Goal: Transaction & Acquisition: Book appointment/travel/reservation

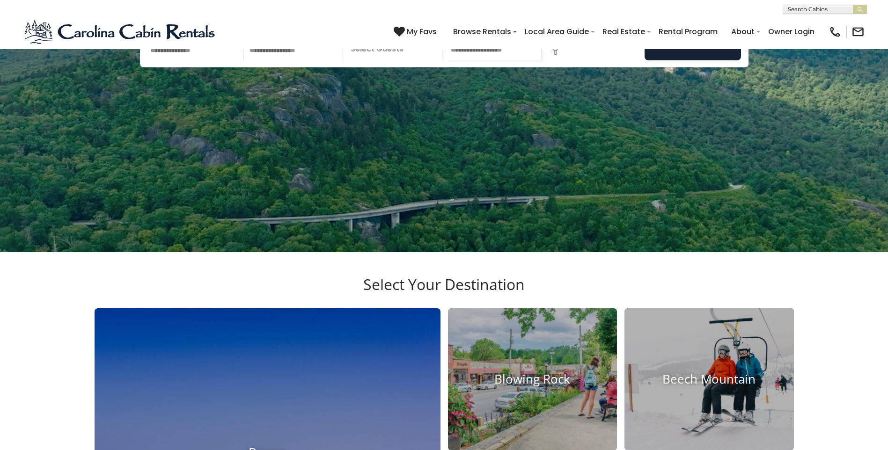
scroll to position [94, 0]
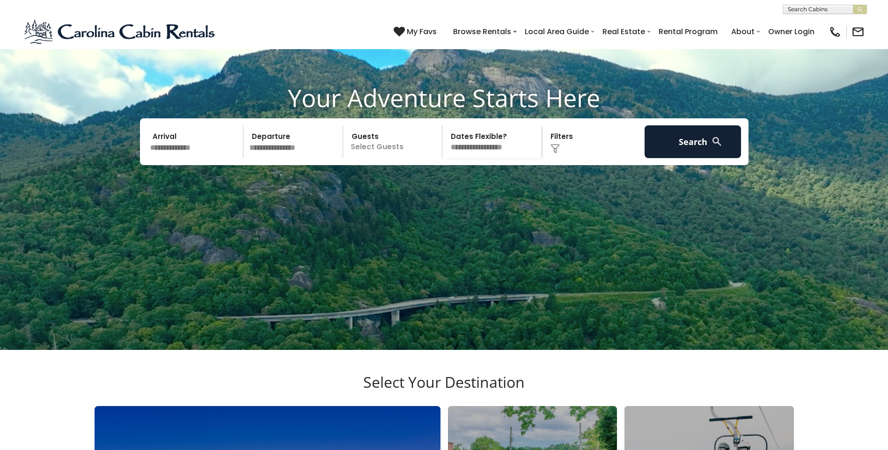
click at [836, 179] on div "Your Adventure Starts Here Arrival Departure Guests Select Guests Guests - 0 + +" at bounding box center [444, 130] width 888 height 95
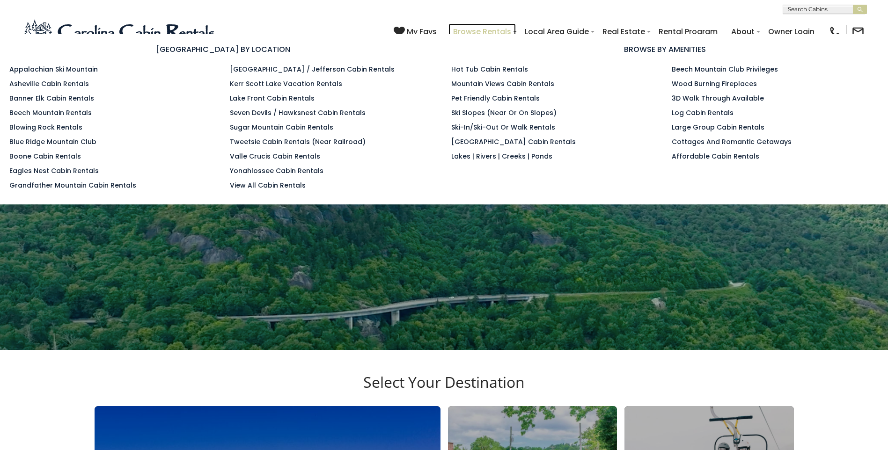
click at [493, 30] on link "Browse Rentals" at bounding box center [481, 31] width 67 height 16
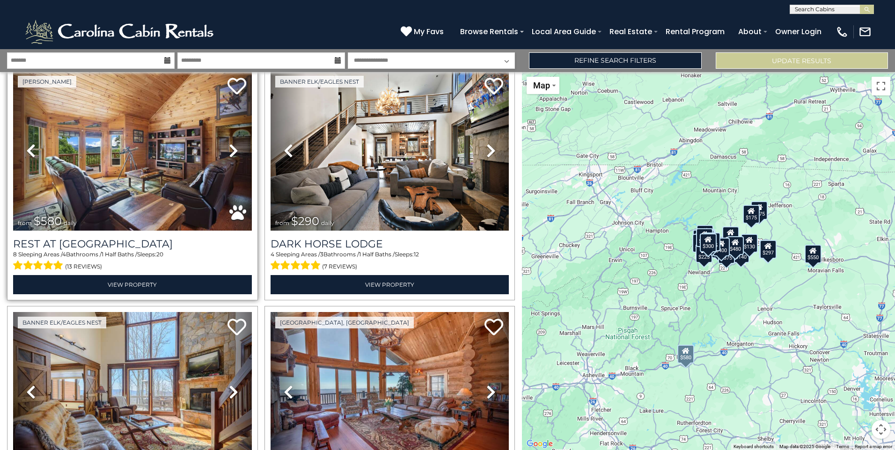
scroll to position [608, 0]
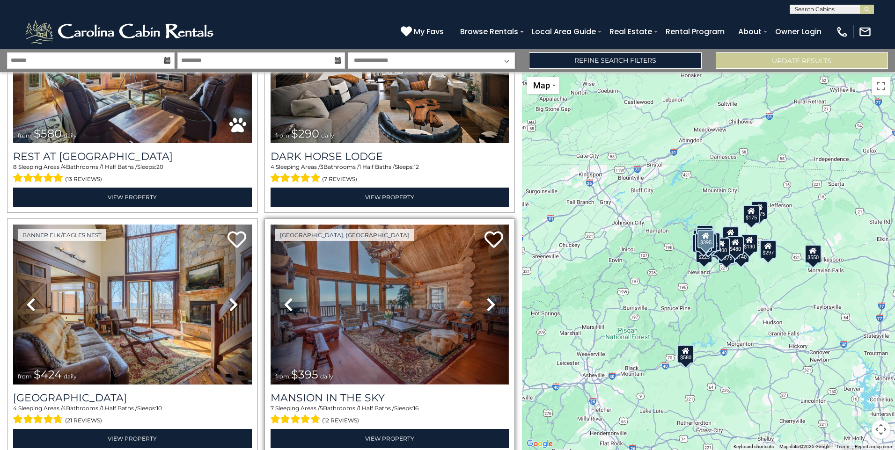
click at [376, 339] on img at bounding box center [390, 305] width 239 height 160
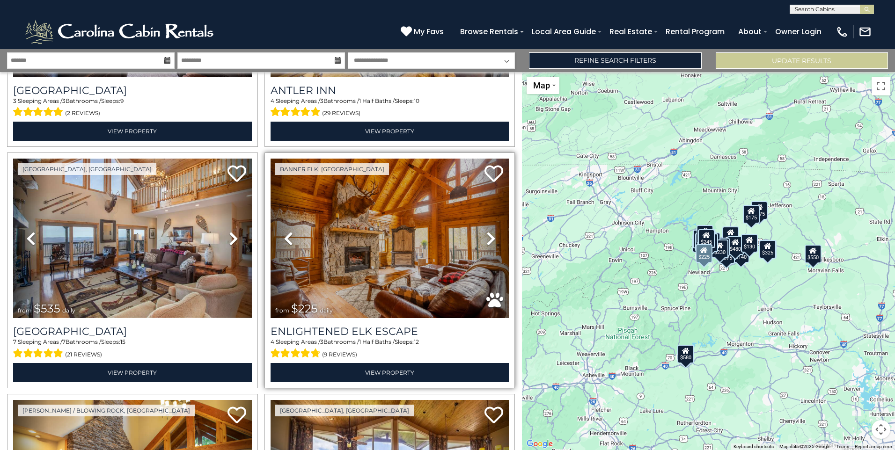
scroll to position [2855, 0]
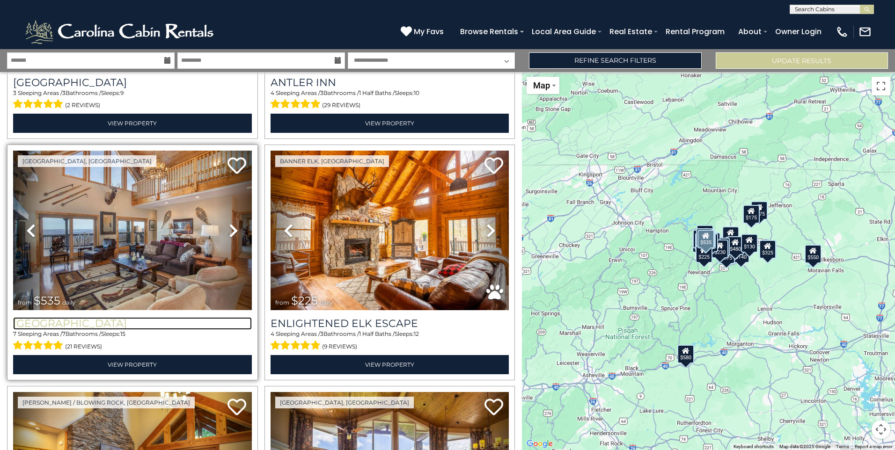
click at [115, 317] on h3 "[GEOGRAPHIC_DATA]" at bounding box center [132, 323] width 239 height 13
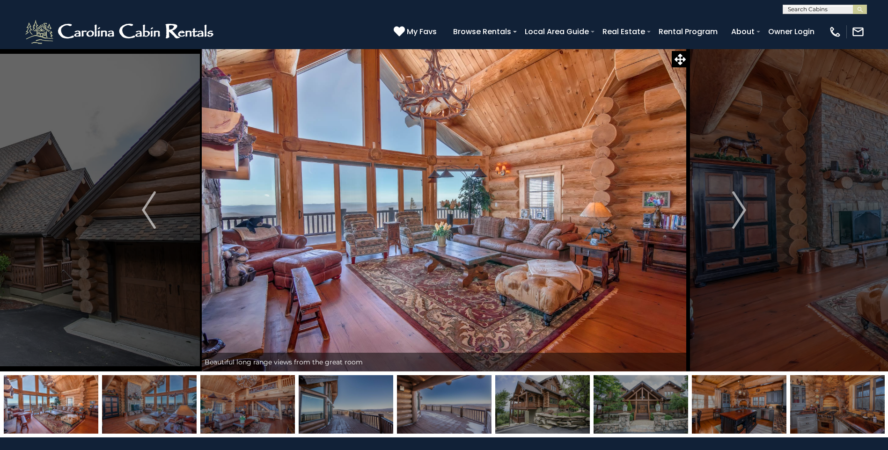
click at [426, 226] on img at bounding box center [444, 210] width 488 height 323
click at [736, 206] on img "Next" at bounding box center [739, 209] width 14 height 37
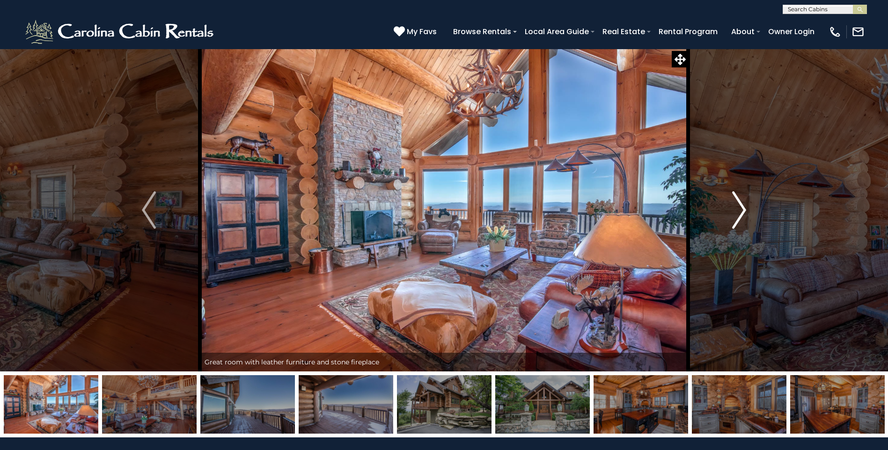
click at [734, 205] on img "Next" at bounding box center [739, 209] width 14 height 37
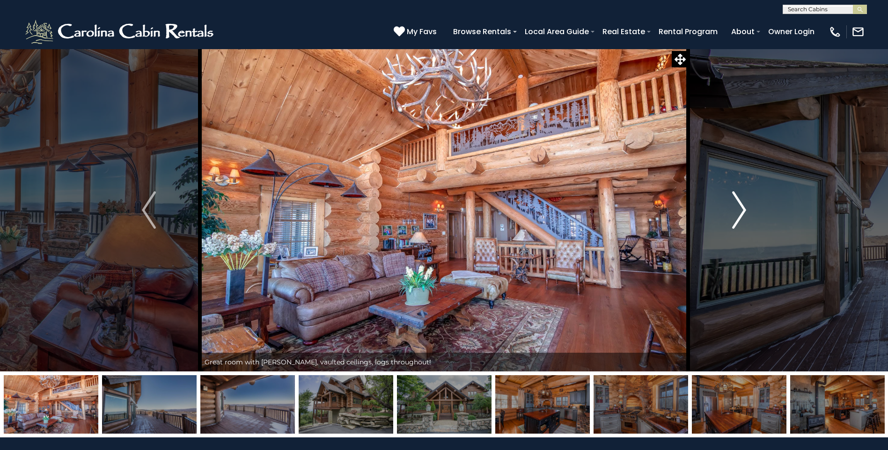
click at [738, 205] on img "Next" at bounding box center [739, 209] width 14 height 37
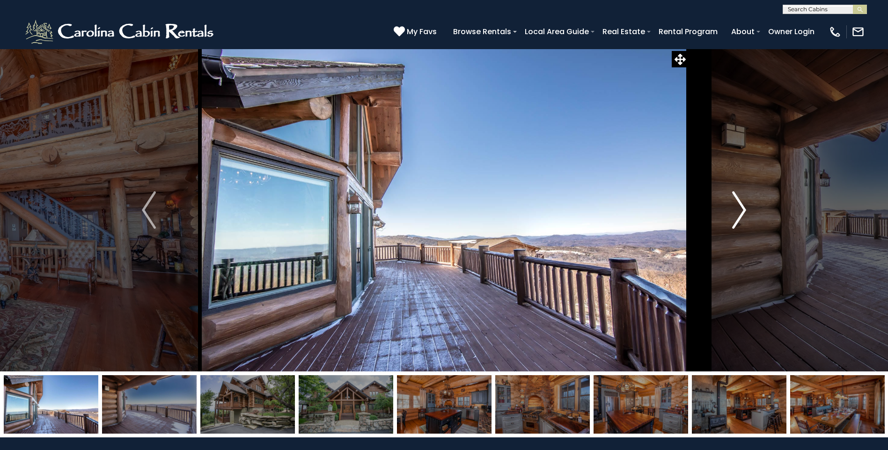
click at [740, 205] on img "Next" at bounding box center [739, 209] width 14 height 37
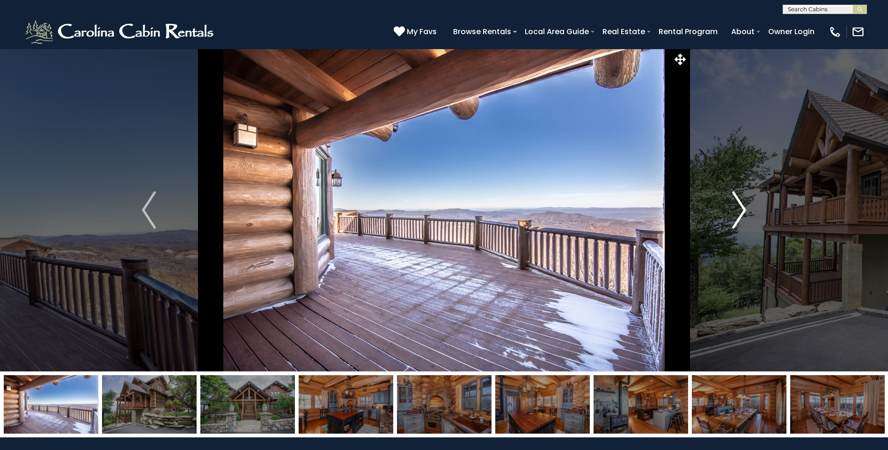
click at [741, 205] on img "Next" at bounding box center [739, 209] width 14 height 37
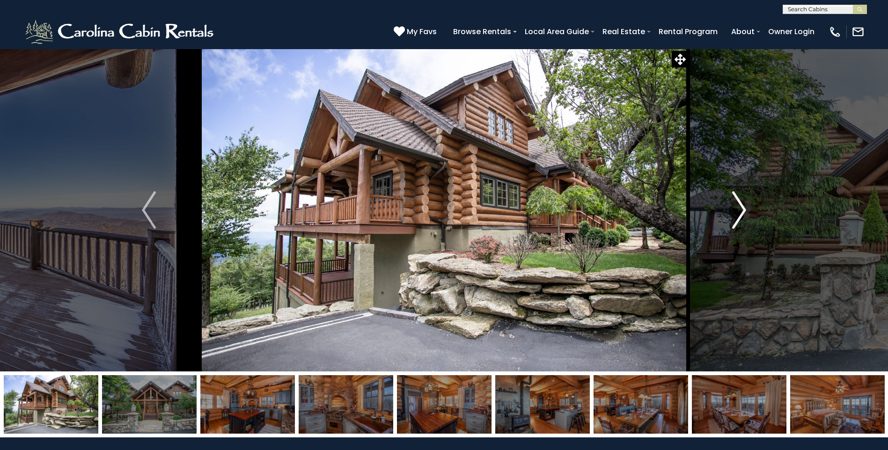
click at [741, 205] on img "Next" at bounding box center [739, 209] width 14 height 37
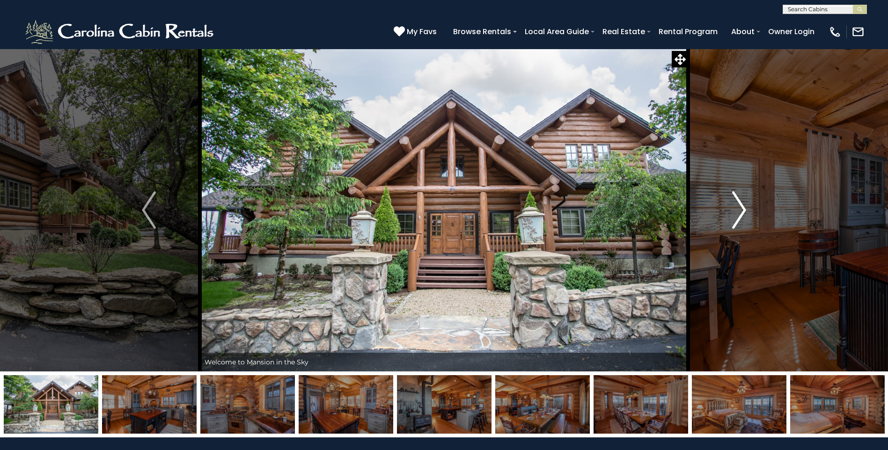
click at [741, 205] on img "Next" at bounding box center [739, 209] width 14 height 37
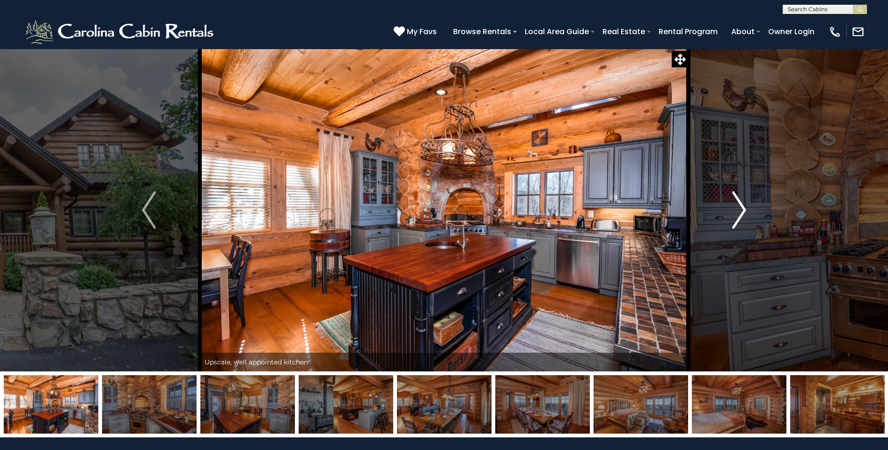
click at [741, 205] on img "Next" at bounding box center [739, 209] width 14 height 37
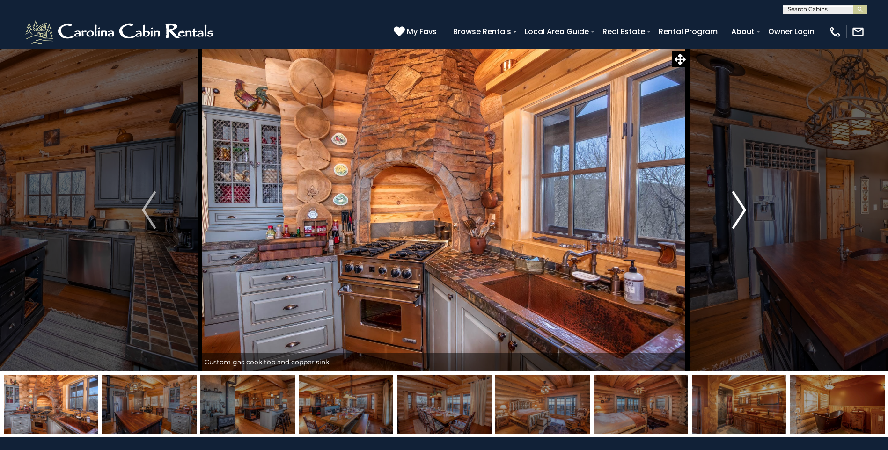
click at [742, 205] on img "Next" at bounding box center [739, 209] width 14 height 37
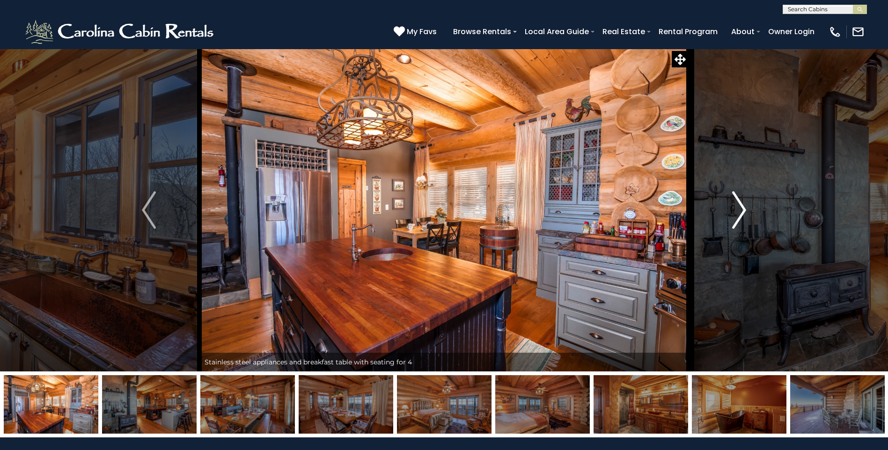
click at [744, 214] on img "Next" at bounding box center [739, 209] width 14 height 37
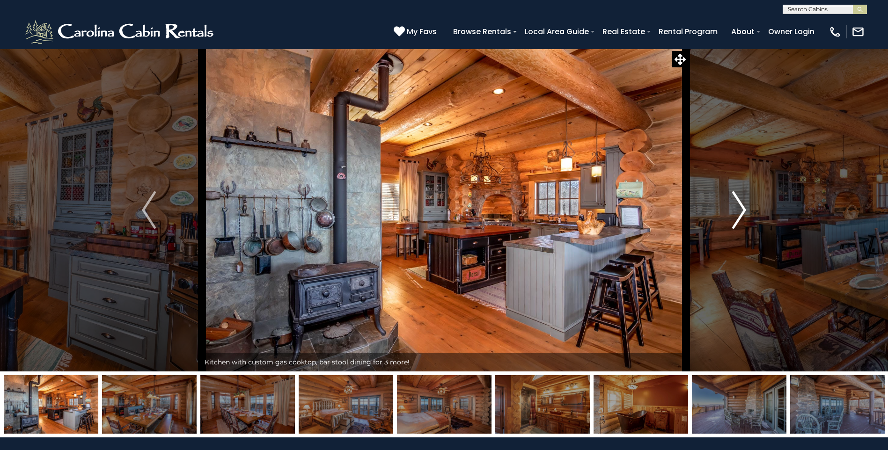
click at [741, 213] on img "Next" at bounding box center [739, 209] width 14 height 37
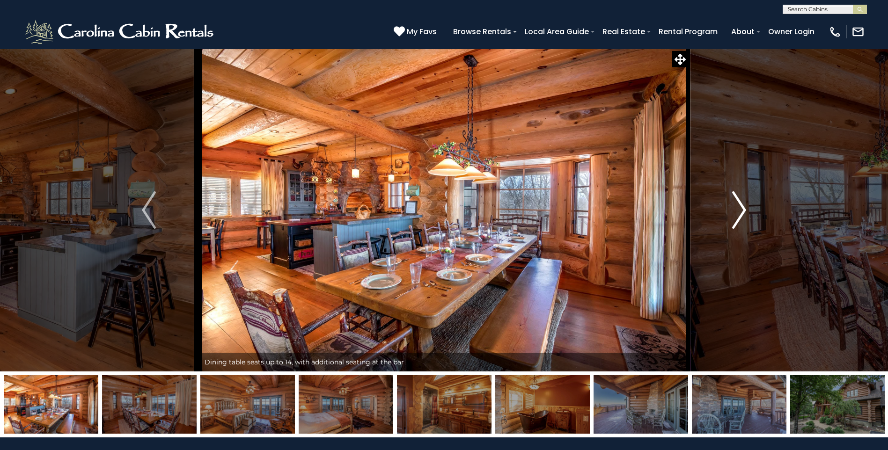
click at [742, 214] on img "Next" at bounding box center [739, 209] width 14 height 37
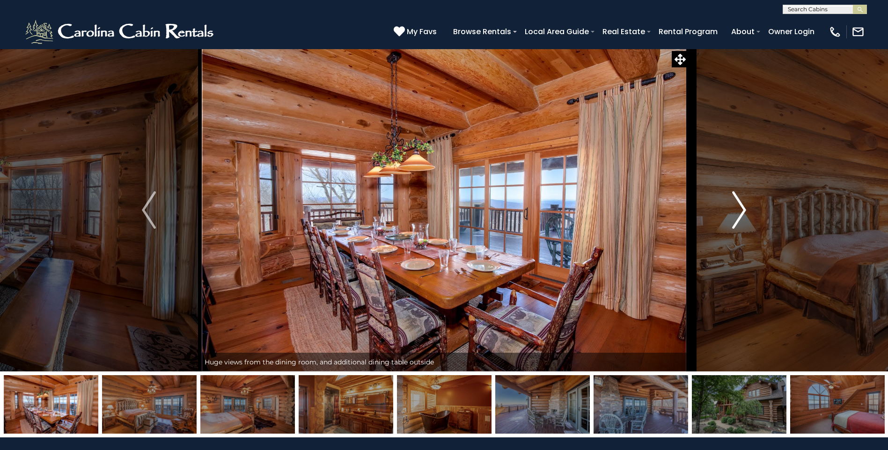
click at [742, 214] on img "Next" at bounding box center [739, 209] width 14 height 37
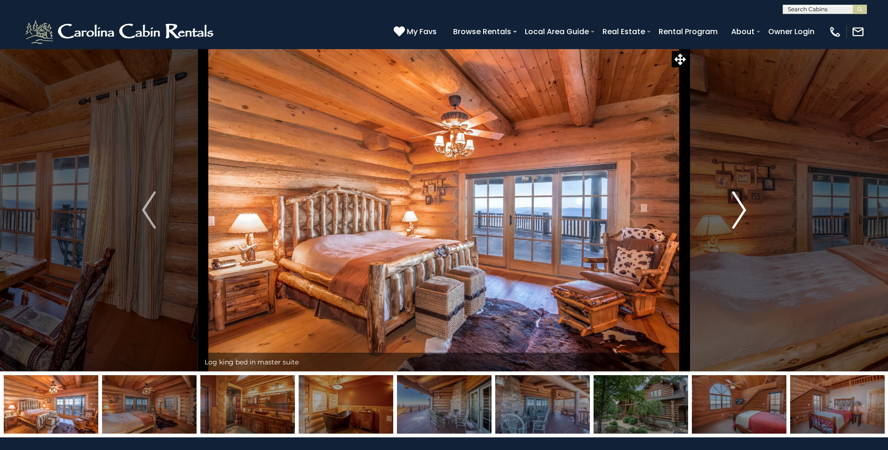
click at [741, 214] on img "Next" at bounding box center [739, 209] width 14 height 37
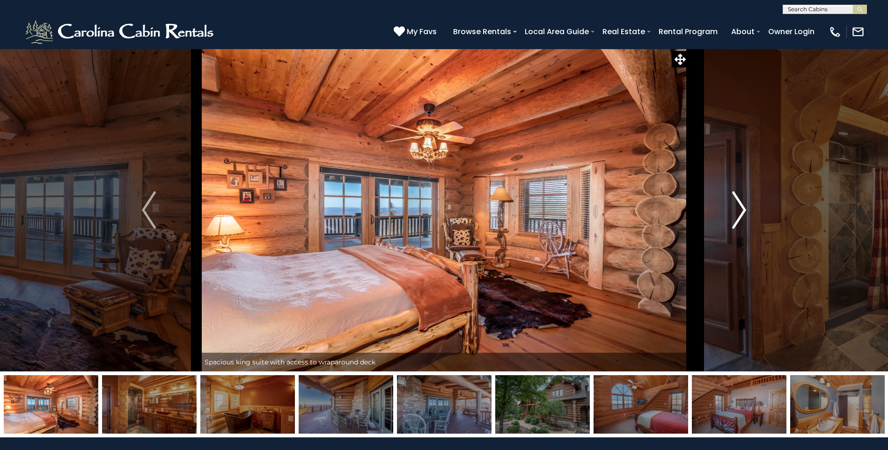
click at [741, 214] on img "Next" at bounding box center [739, 209] width 14 height 37
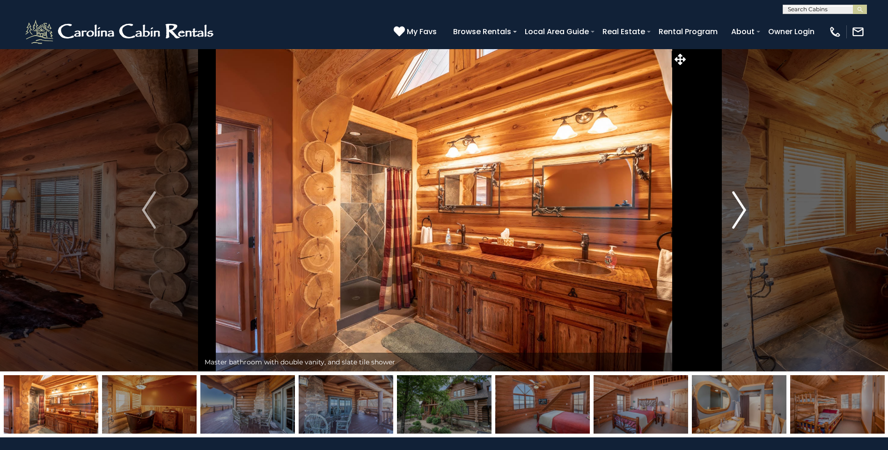
click at [741, 214] on img "Next" at bounding box center [739, 209] width 14 height 37
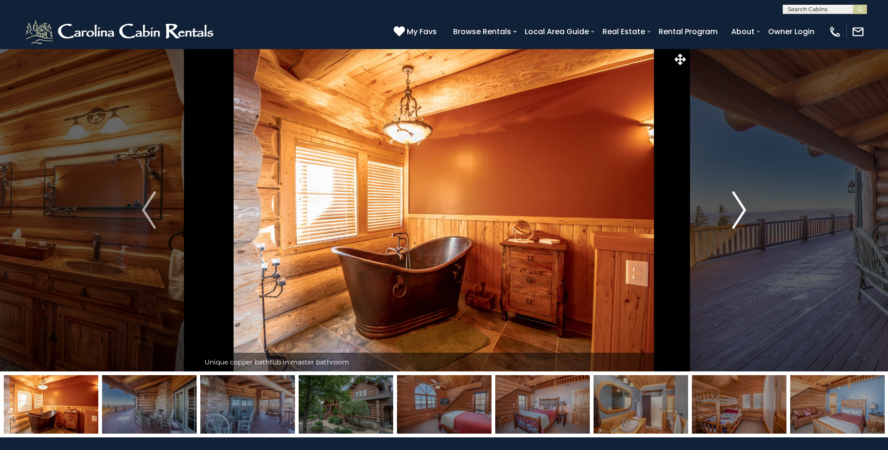
click at [741, 214] on img "Next" at bounding box center [739, 209] width 14 height 37
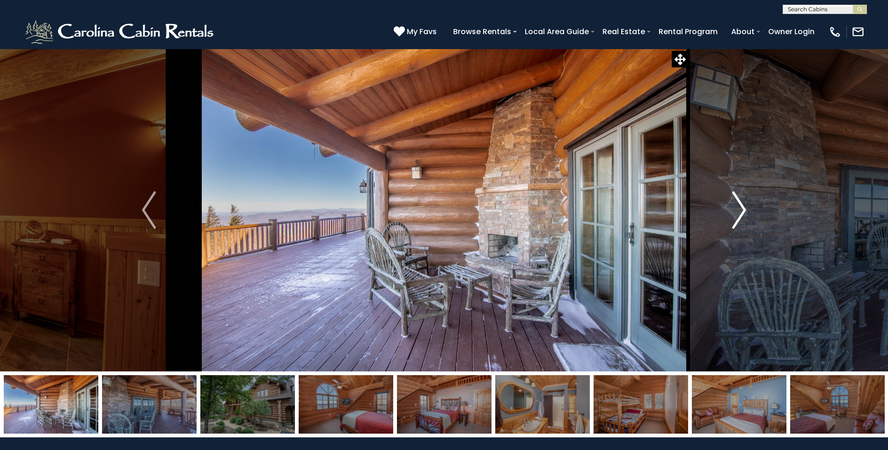
click at [741, 214] on img "Next" at bounding box center [739, 209] width 14 height 37
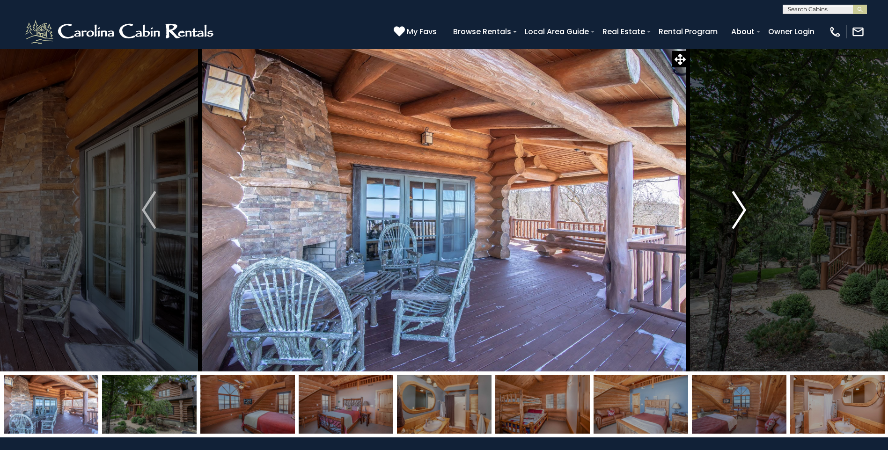
click at [741, 214] on img "Next" at bounding box center [739, 209] width 14 height 37
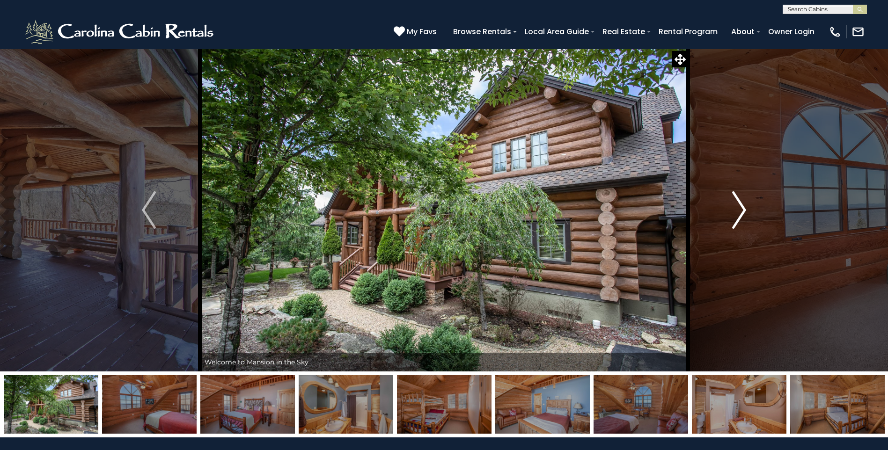
click at [740, 214] on img "Next" at bounding box center [739, 209] width 14 height 37
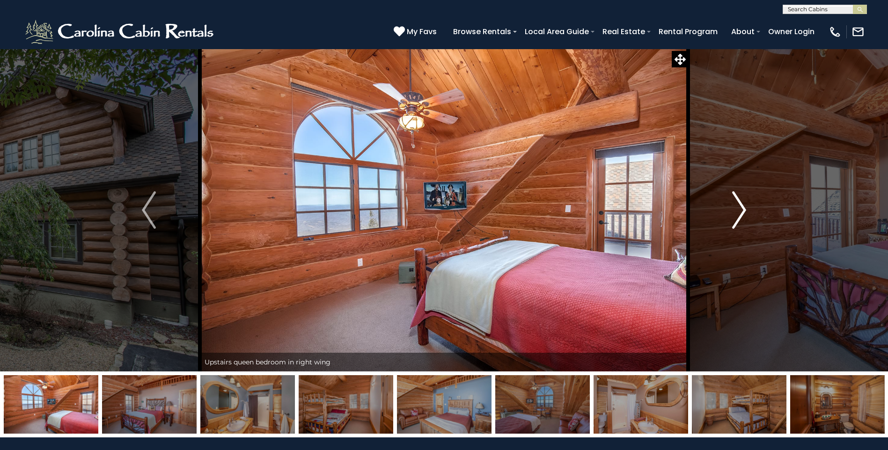
click at [739, 213] on img "Next" at bounding box center [739, 209] width 14 height 37
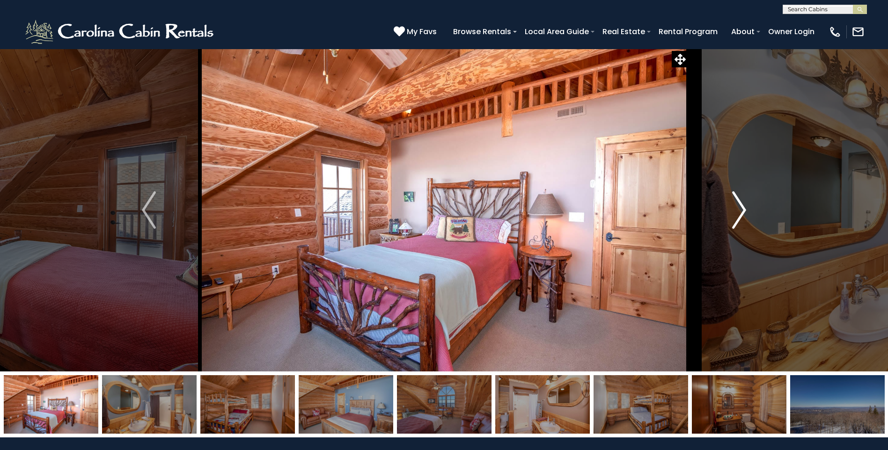
click at [739, 213] on img "Next" at bounding box center [739, 209] width 14 height 37
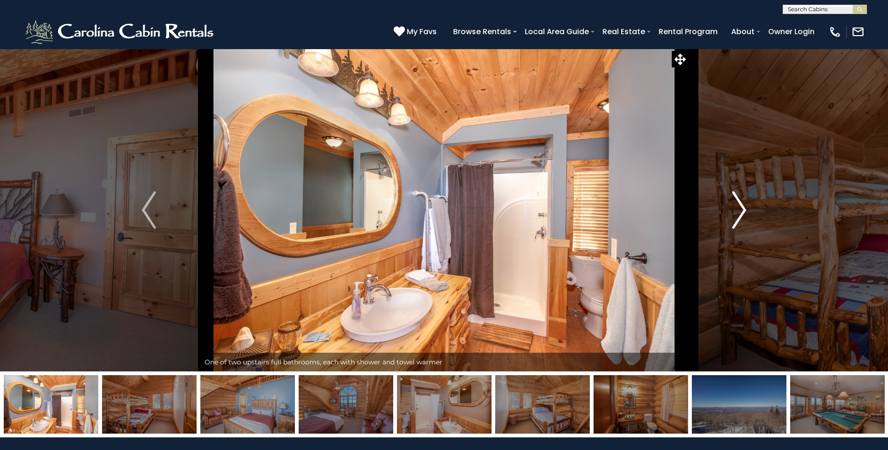
click at [739, 213] on img "Next" at bounding box center [739, 209] width 14 height 37
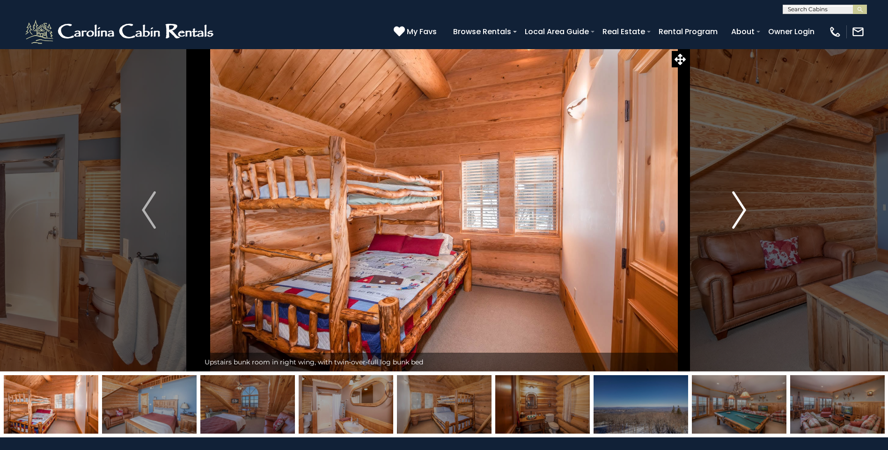
click at [739, 213] on img "Next" at bounding box center [739, 209] width 14 height 37
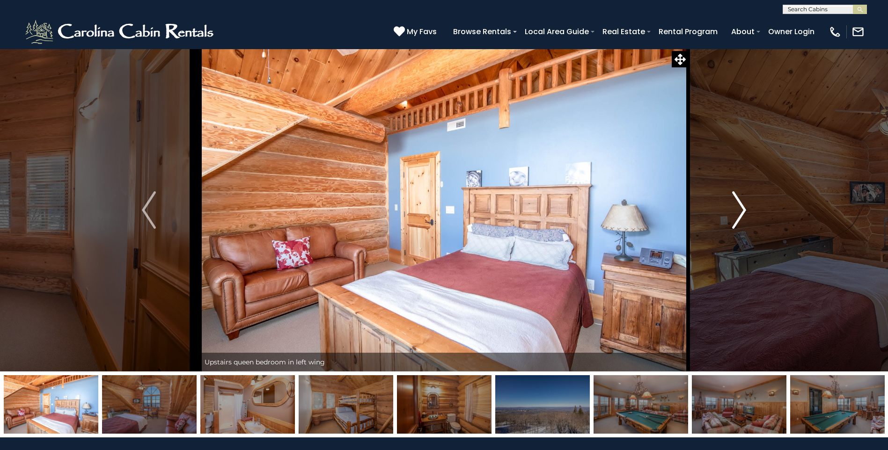
click at [739, 213] on img "Next" at bounding box center [739, 209] width 14 height 37
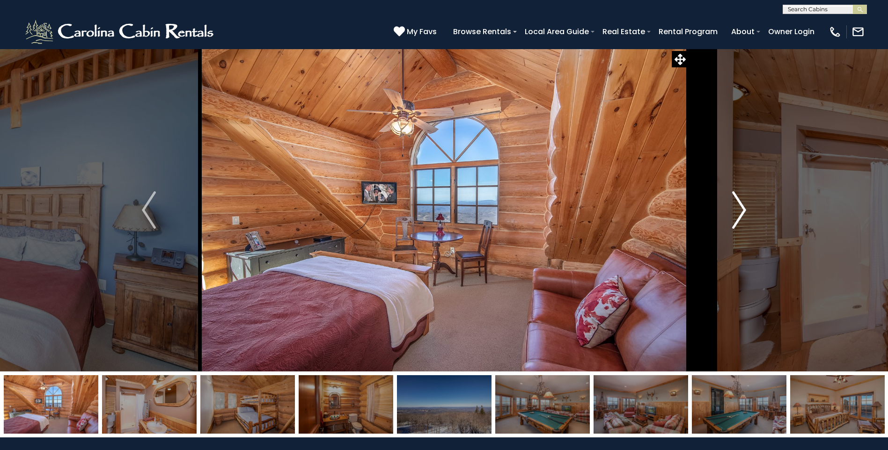
click at [739, 213] on img "Next" at bounding box center [739, 209] width 14 height 37
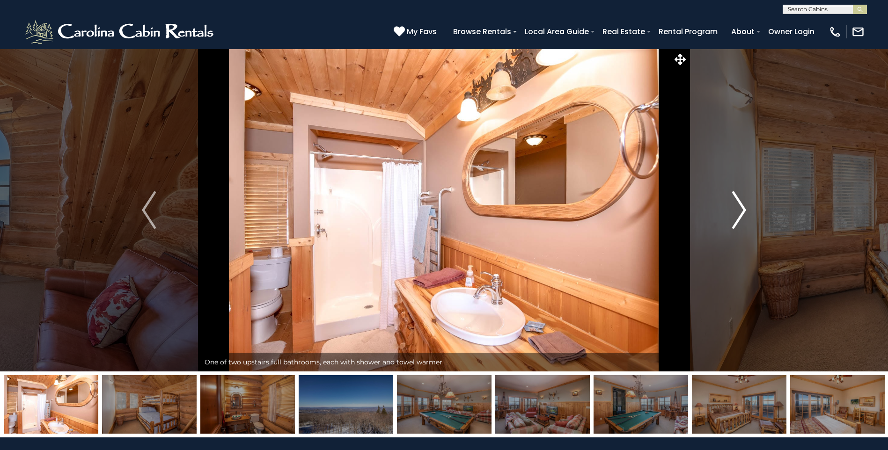
click at [739, 213] on img "Next" at bounding box center [739, 209] width 14 height 37
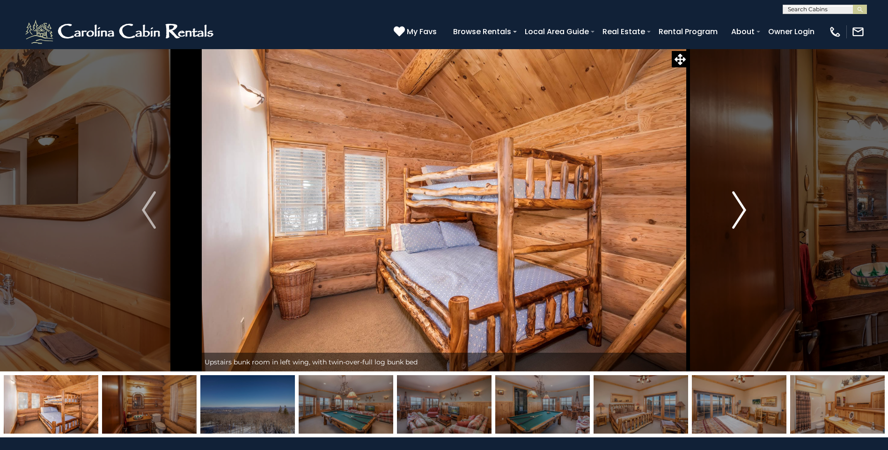
click at [739, 213] on img "Next" at bounding box center [739, 209] width 14 height 37
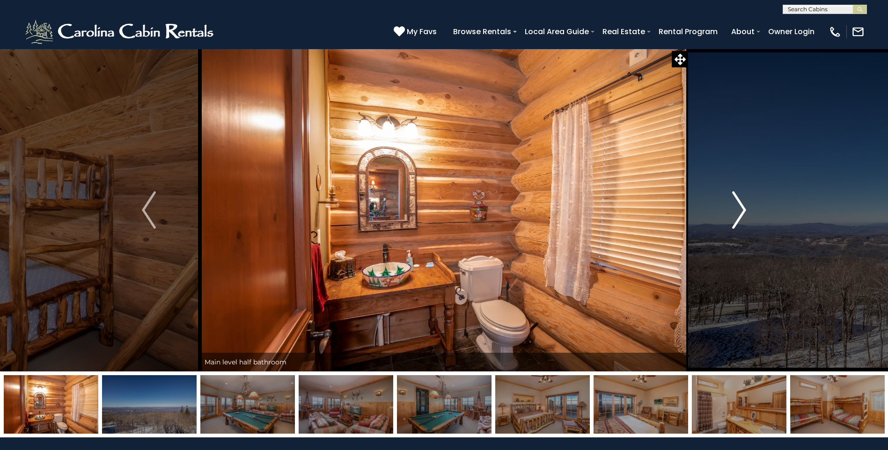
click at [739, 213] on img "Next" at bounding box center [739, 209] width 14 height 37
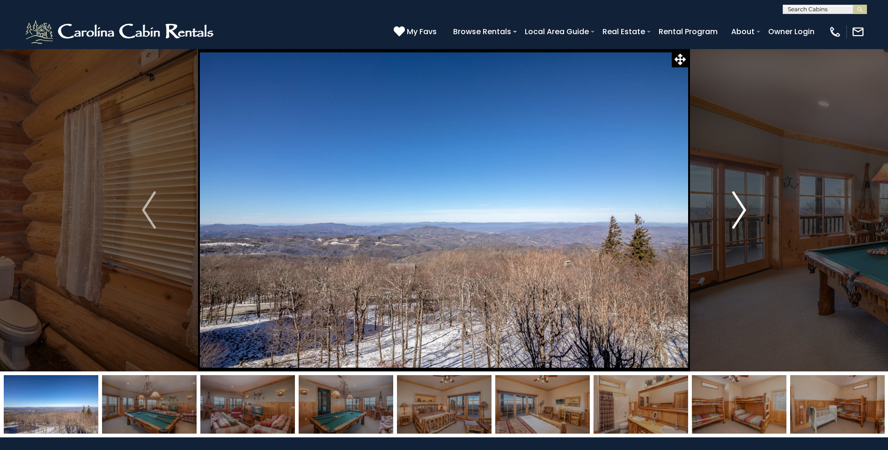
click at [739, 213] on img "Next" at bounding box center [739, 209] width 14 height 37
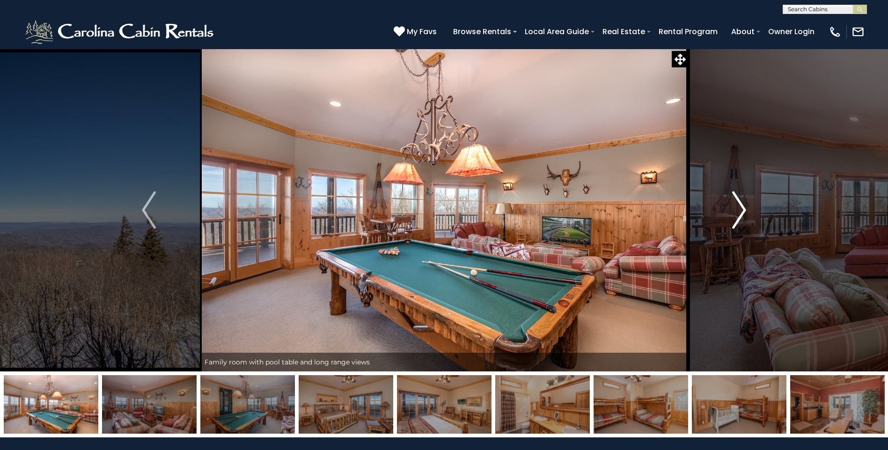
click at [738, 214] on img "Next" at bounding box center [739, 209] width 14 height 37
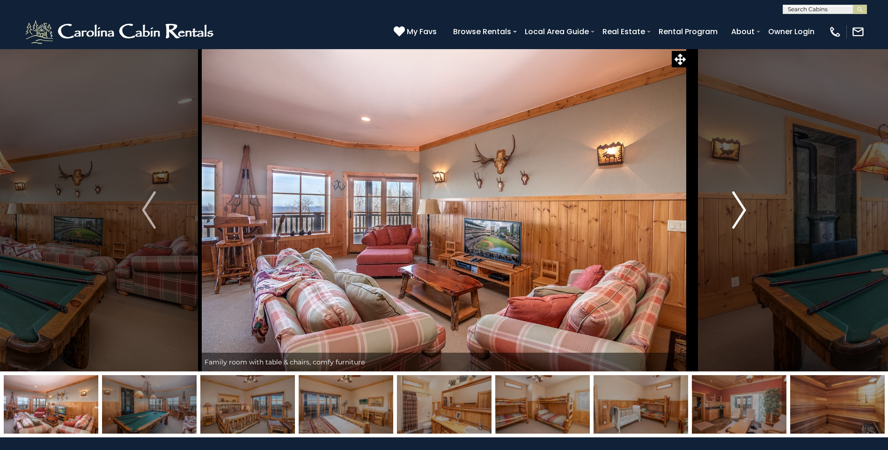
click at [738, 214] on img "Next" at bounding box center [739, 209] width 14 height 37
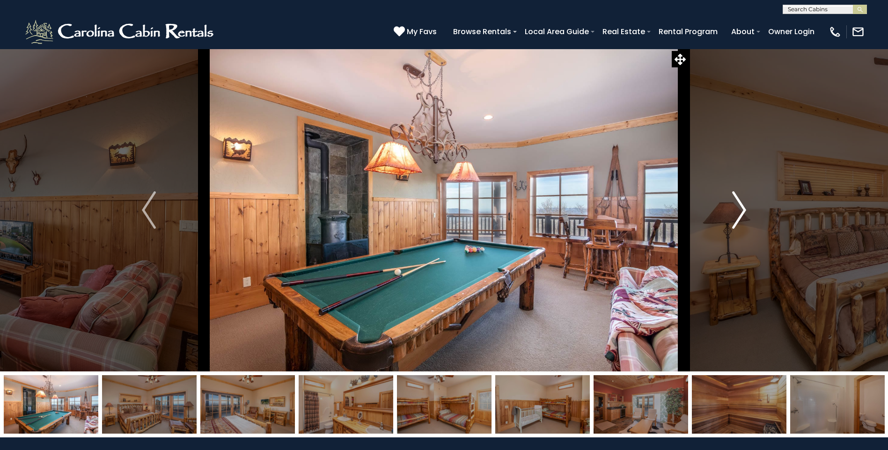
click at [737, 214] on img "Next" at bounding box center [739, 209] width 14 height 37
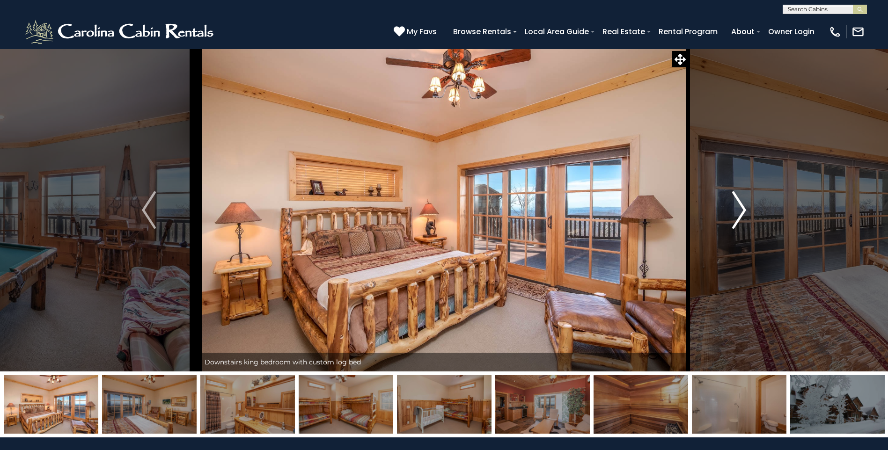
click at [737, 214] on img "Next" at bounding box center [739, 209] width 14 height 37
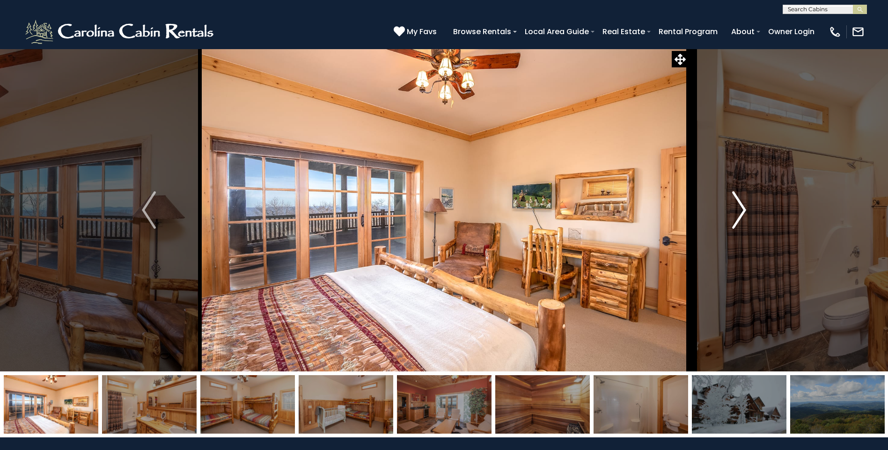
click at [737, 214] on img "Next" at bounding box center [739, 209] width 14 height 37
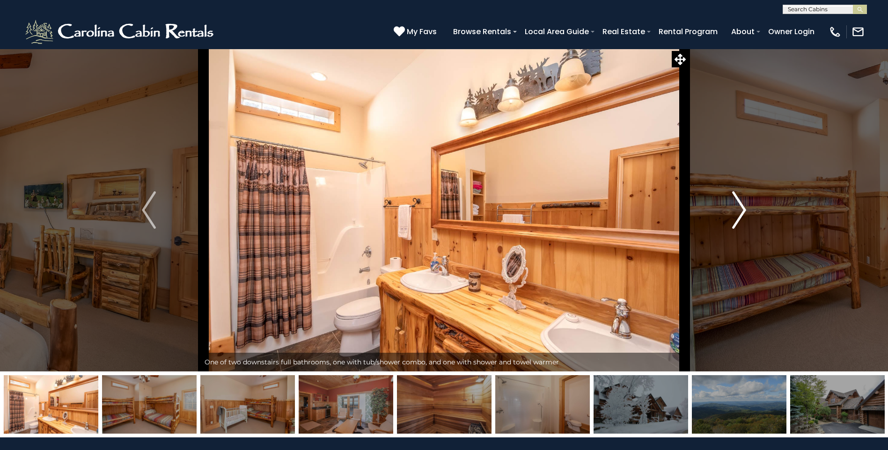
click at [736, 209] on img "Next" at bounding box center [739, 209] width 14 height 37
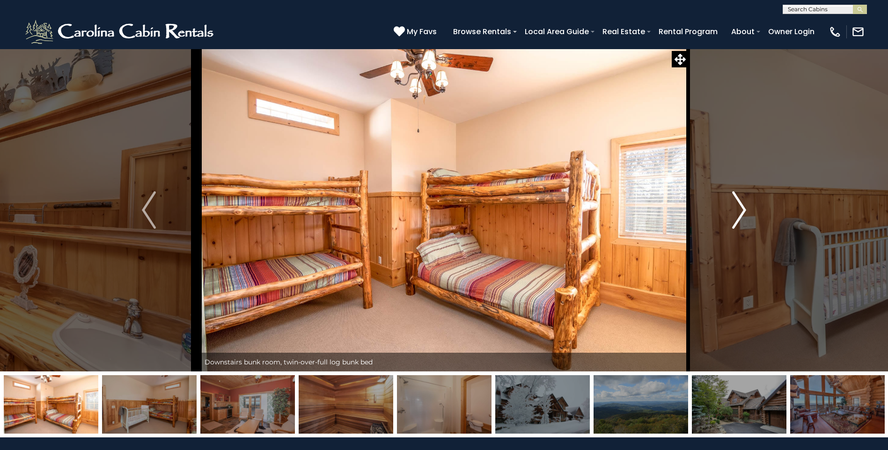
click at [736, 208] on img "Next" at bounding box center [739, 209] width 14 height 37
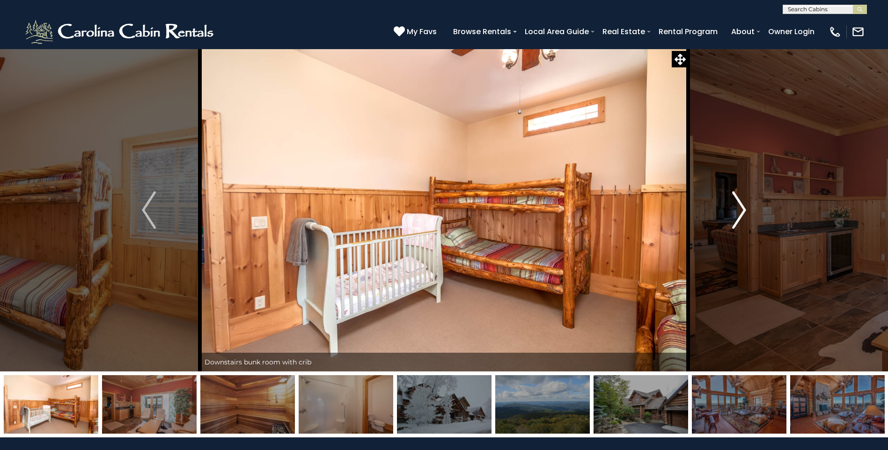
click at [738, 206] on img "Next" at bounding box center [739, 209] width 14 height 37
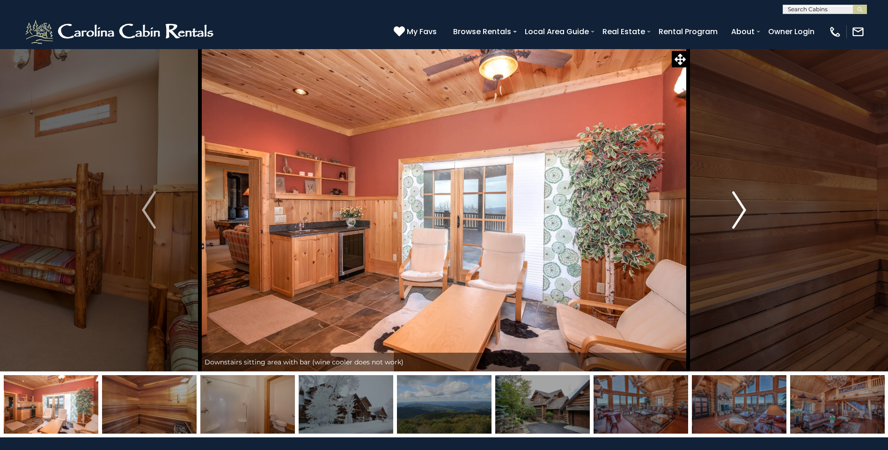
click at [739, 205] on img "Next" at bounding box center [739, 209] width 14 height 37
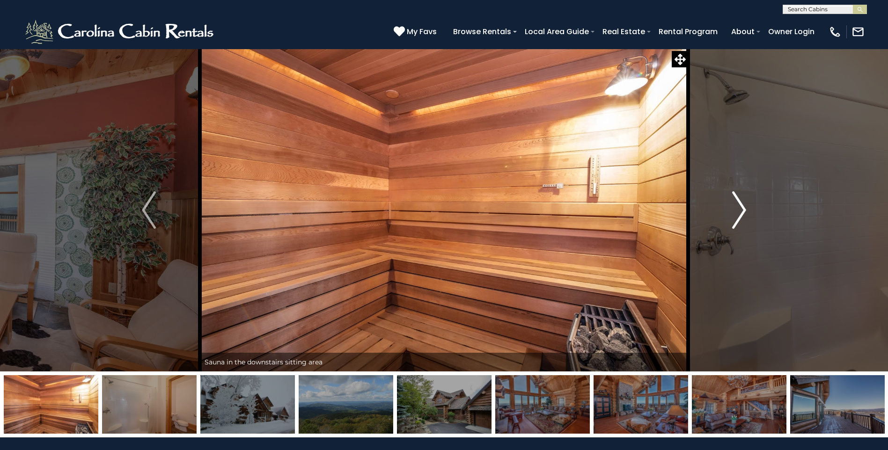
click at [739, 205] on img "Next" at bounding box center [739, 209] width 14 height 37
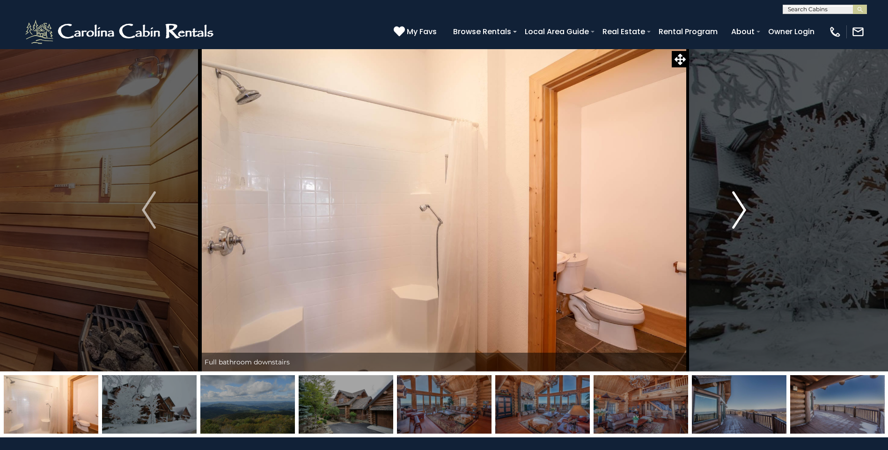
click at [739, 205] on img "Next" at bounding box center [739, 209] width 14 height 37
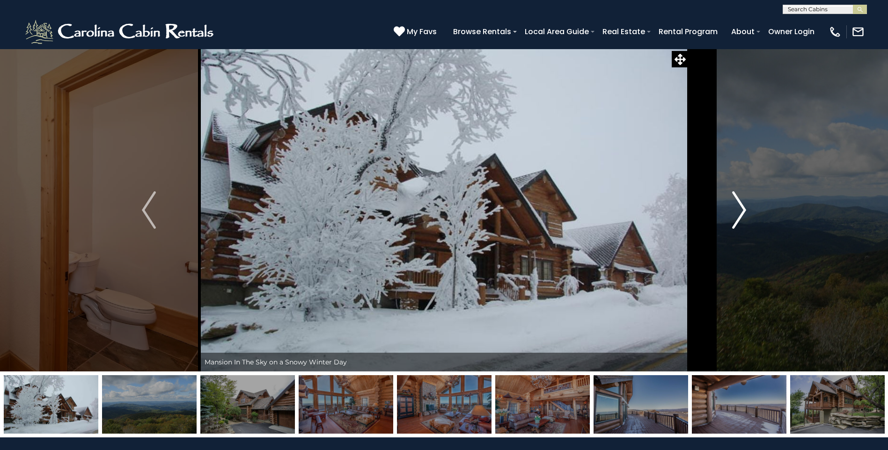
click at [739, 205] on img "Next" at bounding box center [739, 209] width 14 height 37
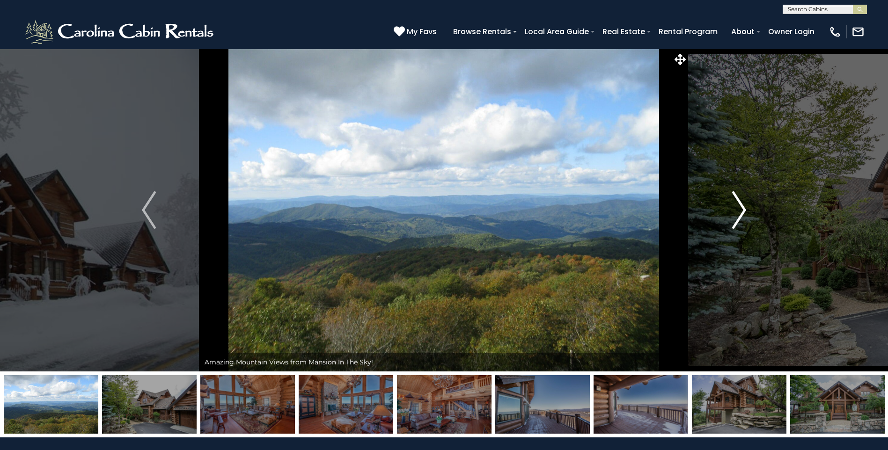
click at [739, 205] on img "Next" at bounding box center [739, 209] width 14 height 37
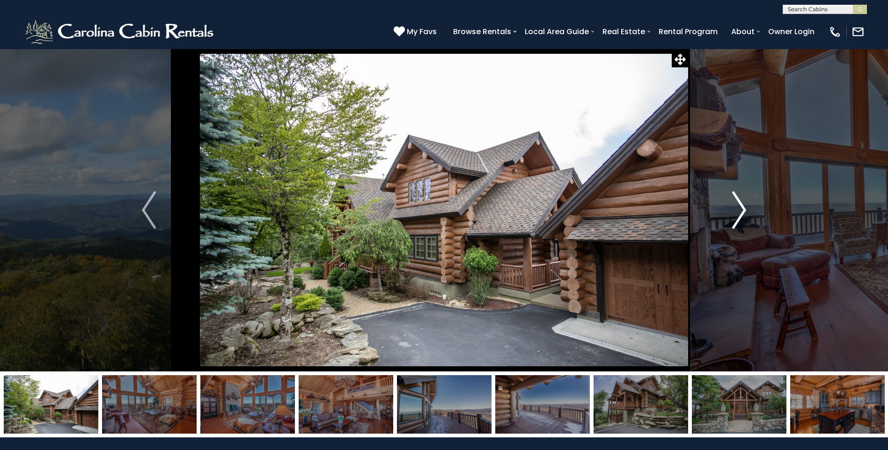
click at [739, 205] on img "Next" at bounding box center [739, 209] width 14 height 37
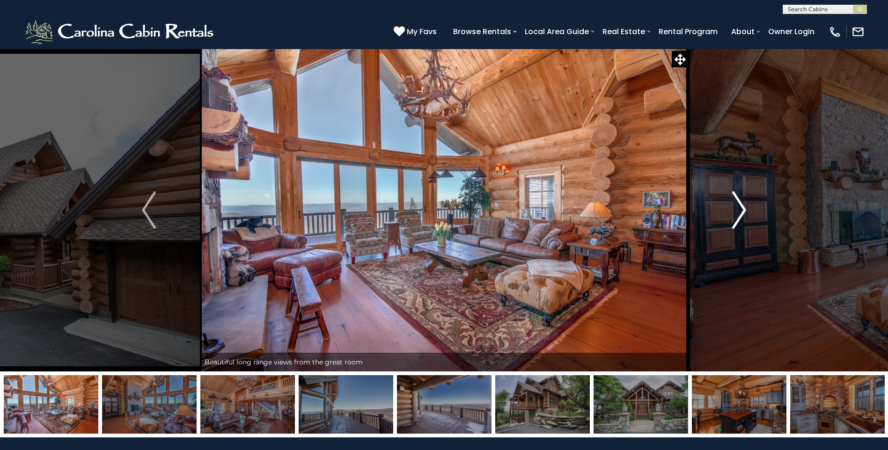
click at [738, 204] on img "Next" at bounding box center [739, 209] width 14 height 37
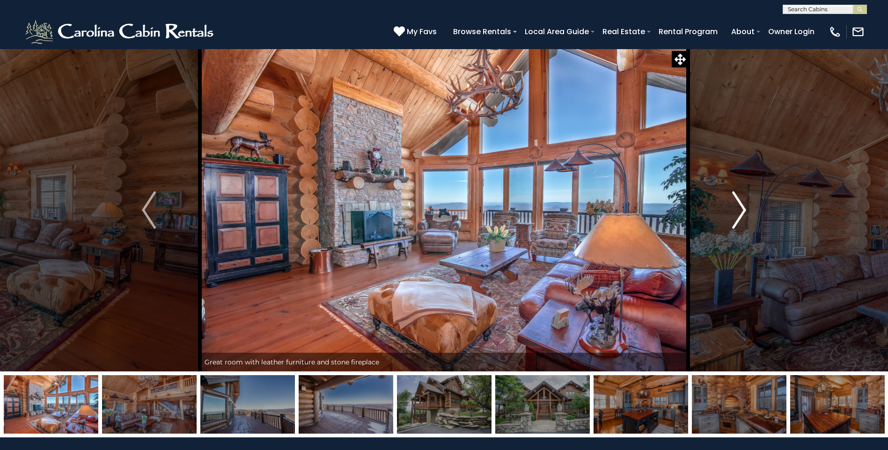
click at [738, 204] on img "Next" at bounding box center [739, 209] width 14 height 37
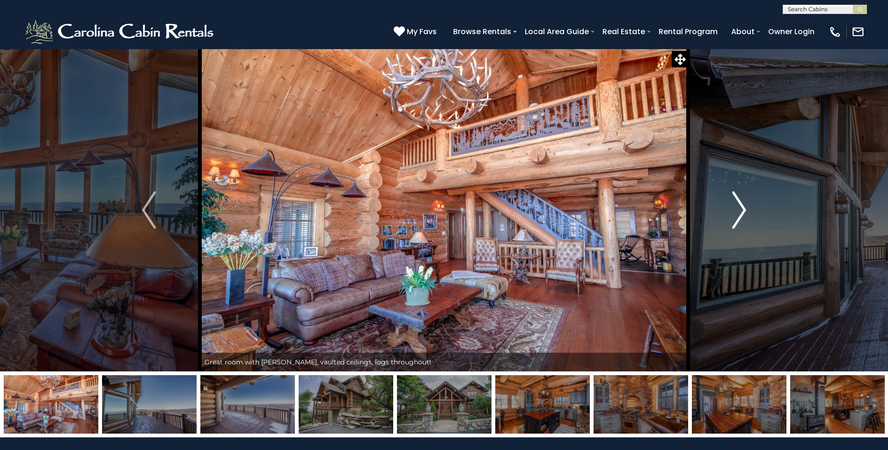
click at [738, 204] on img "Next" at bounding box center [739, 209] width 14 height 37
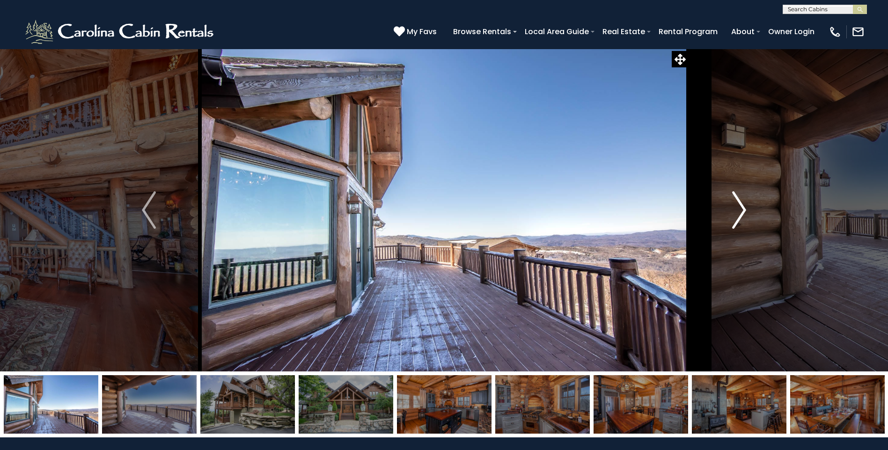
click at [738, 204] on img "Next" at bounding box center [739, 209] width 14 height 37
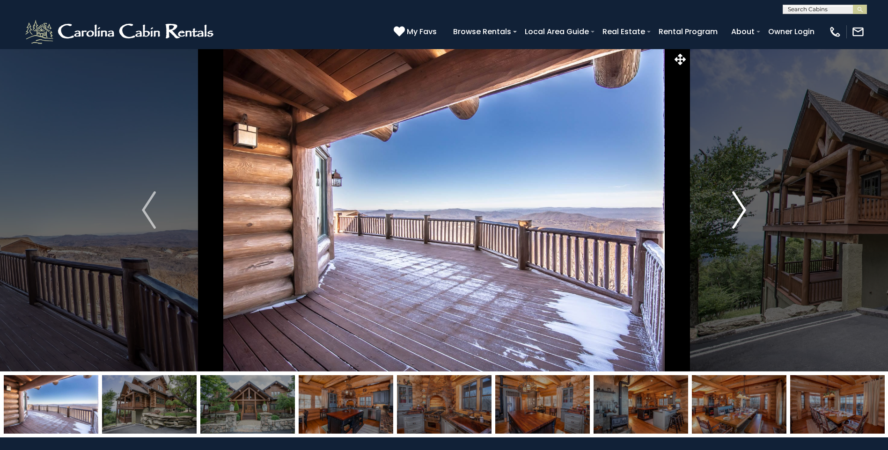
click at [738, 204] on img "Next" at bounding box center [739, 209] width 14 height 37
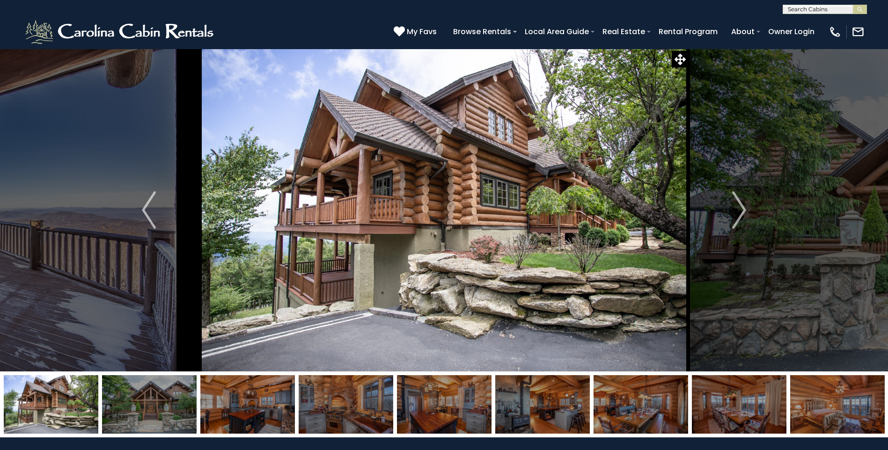
click at [302, 254] on img at bounding box center [444, 210] width 488 height 323
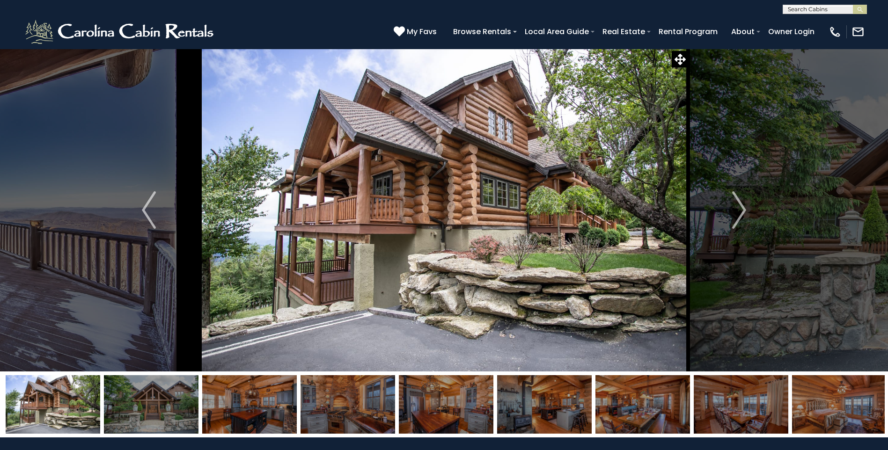
click at [37, 400] on img at bounding box center [53, 404] width 95 height 59
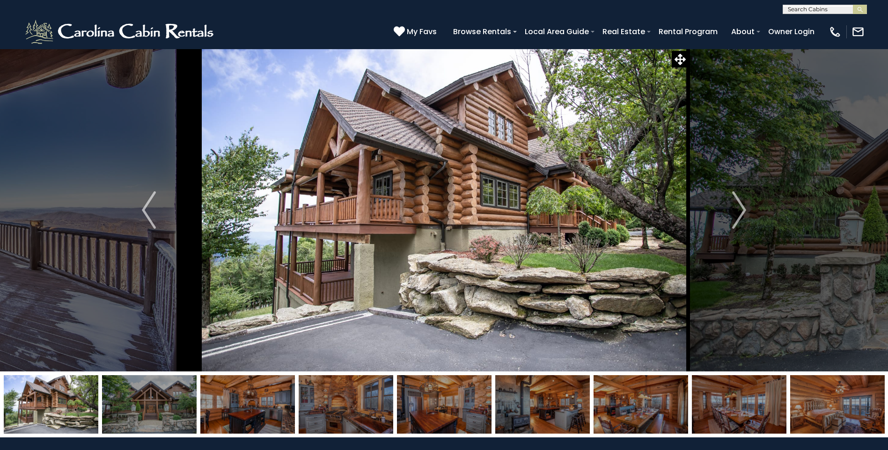
click at [39, 396] on img at bounding box center [51, 404] width 95 height 59
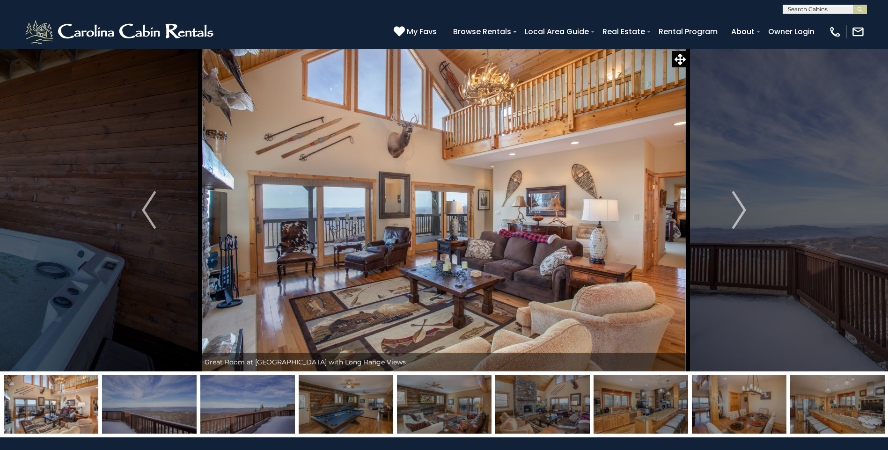
scroll to position [394, 0]
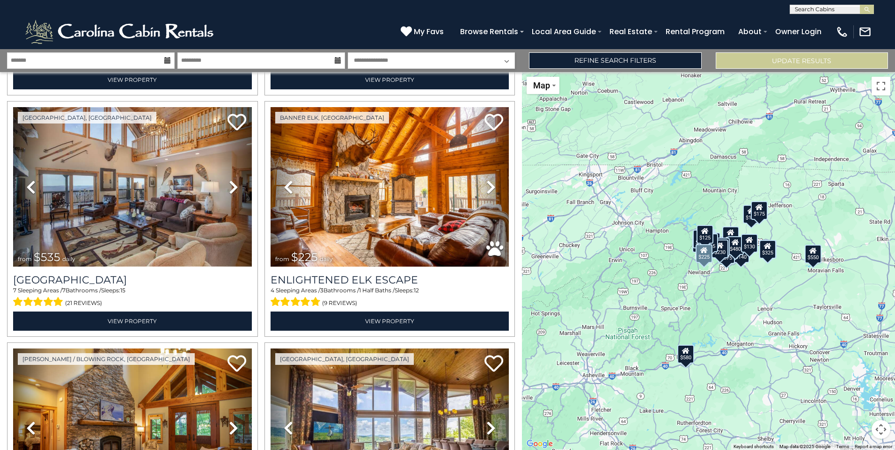
scroll to position [2902, 0]
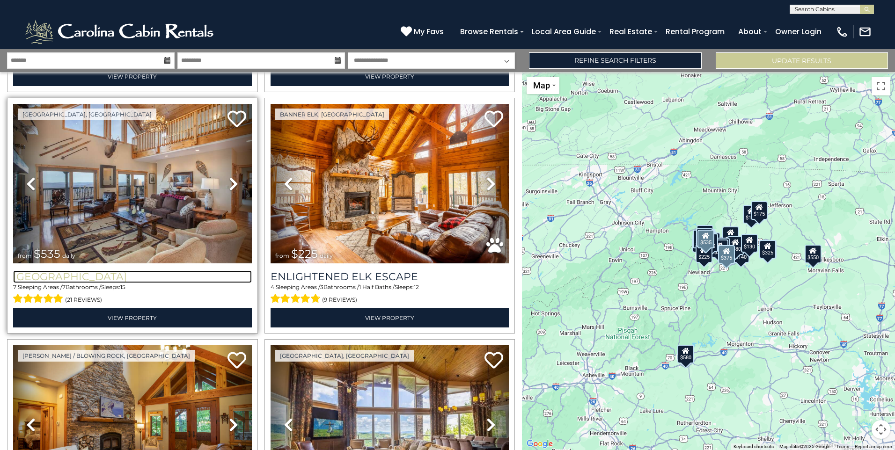
click at [129, 271] on h3 "[GEOGRAPHIC_DATA]" at bounding box center [132, 277] width 239 height 13
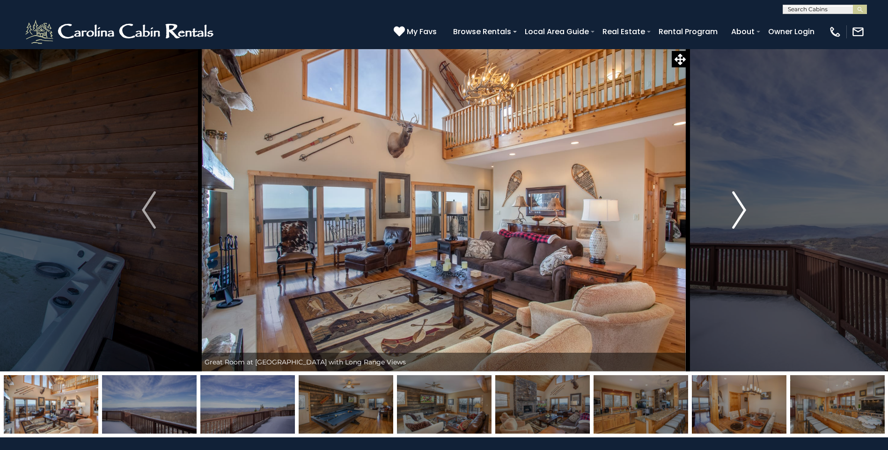
click at [741, 212] on img "Next" at bounding box center [739, 209] width 14 height 37
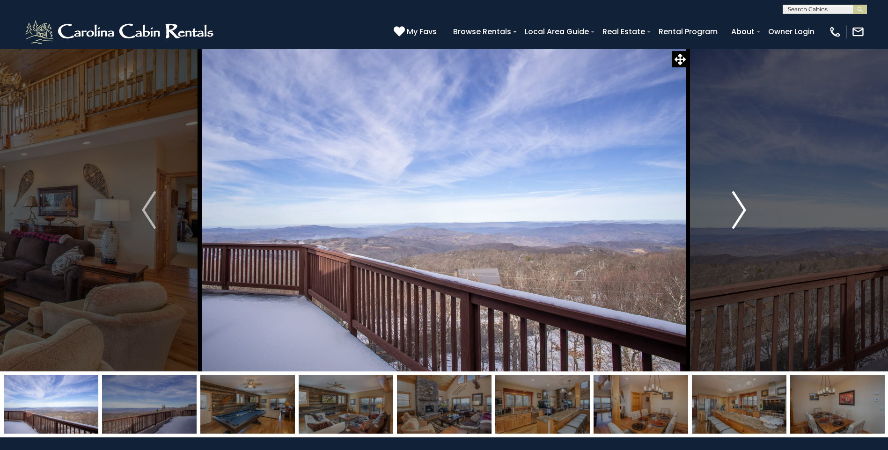
click at [742, 210] on img "Next" at bounding box center [739, 209] width 14 height 37
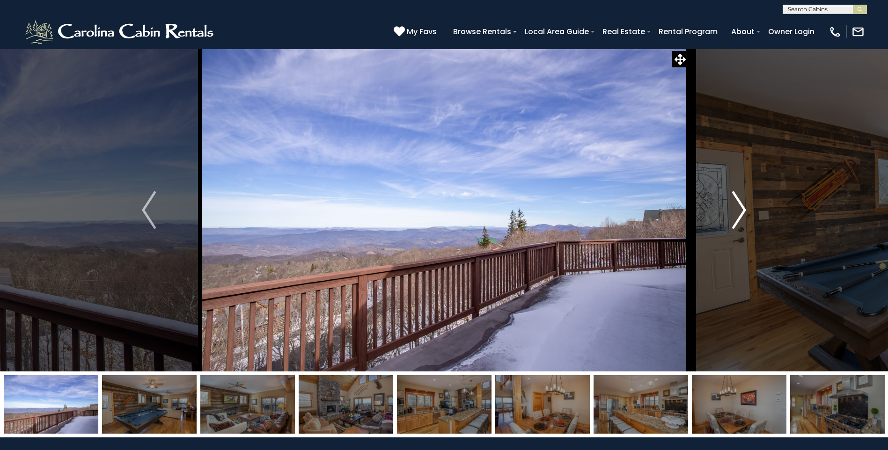
click at [741, 209] on img "Next" at bounding box center [739, 209] width 14 height 37
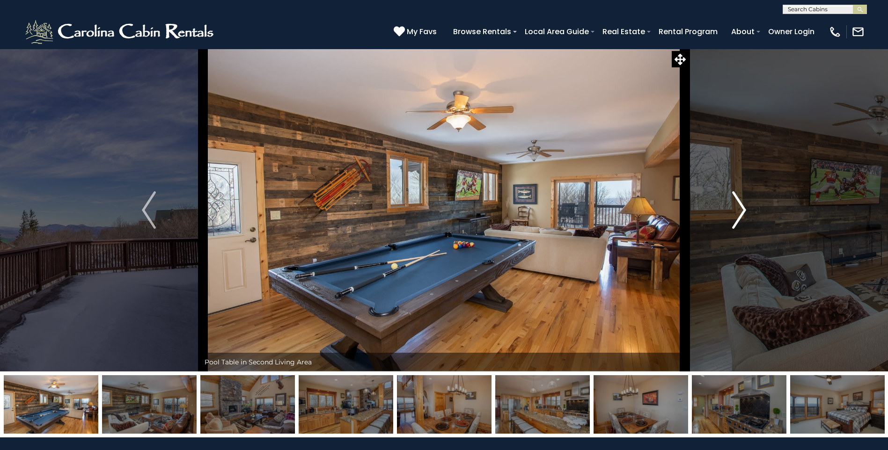
click at [740, 209] on img "Next" at bounding box center [739, 209] width 14 height 37
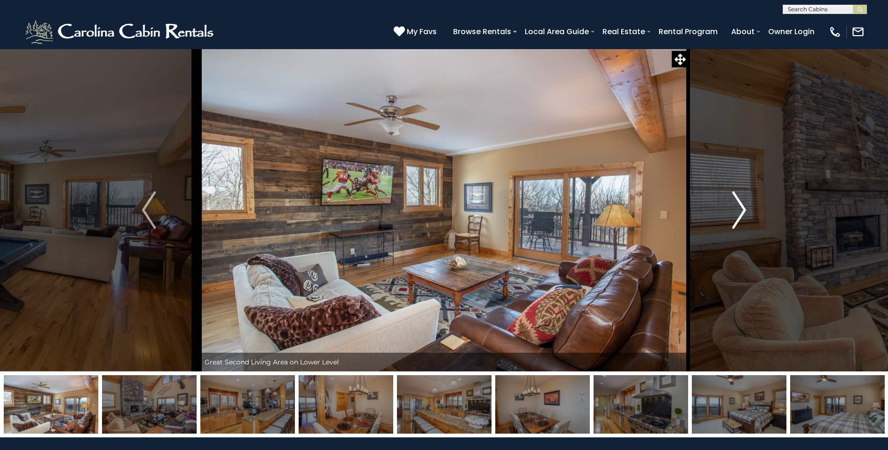
click at [740, 212] on img "Next" at bounding box center [739, 209] width 14 height 37
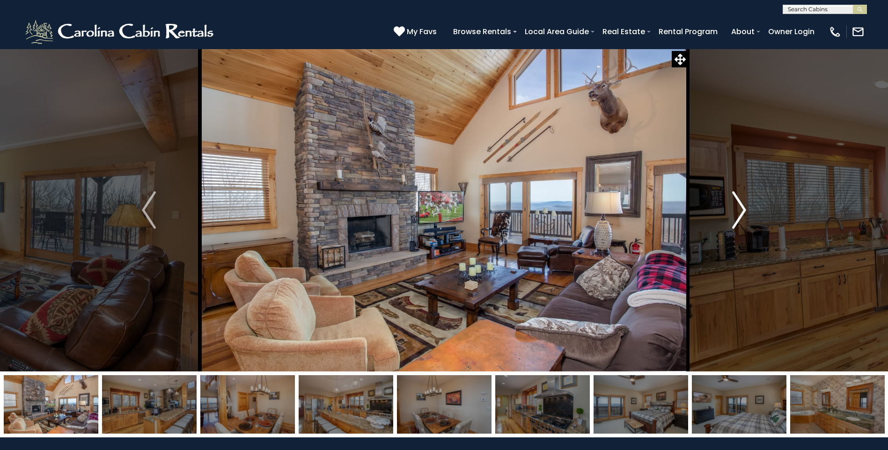
click at [740, 212] on img "Next" at bounding box center [739, 209] width 14 height 37
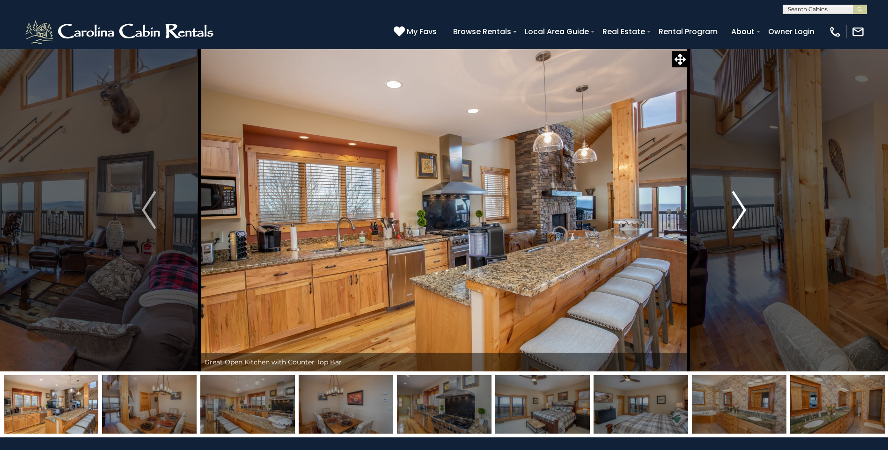
click at [741, 210] on img "Next" at bounding box center [739, 209] width 14 height 37
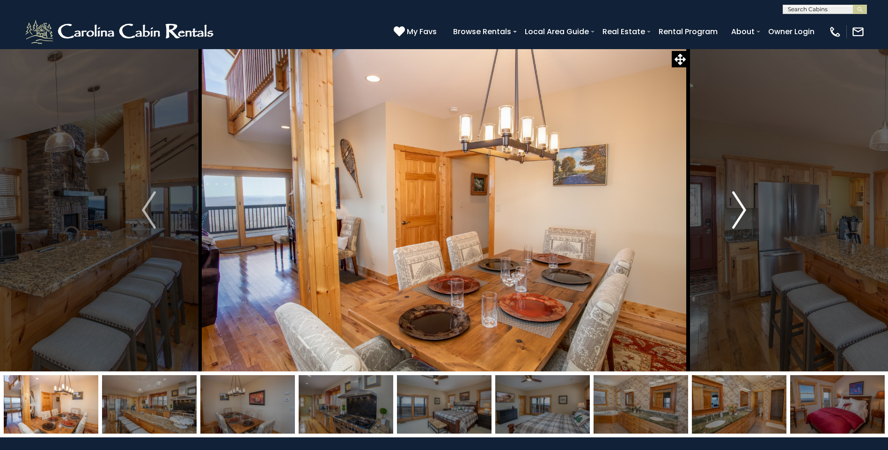
click at [741, 210] on img "Next" at bounding box center [739, 209] width 14 height 37
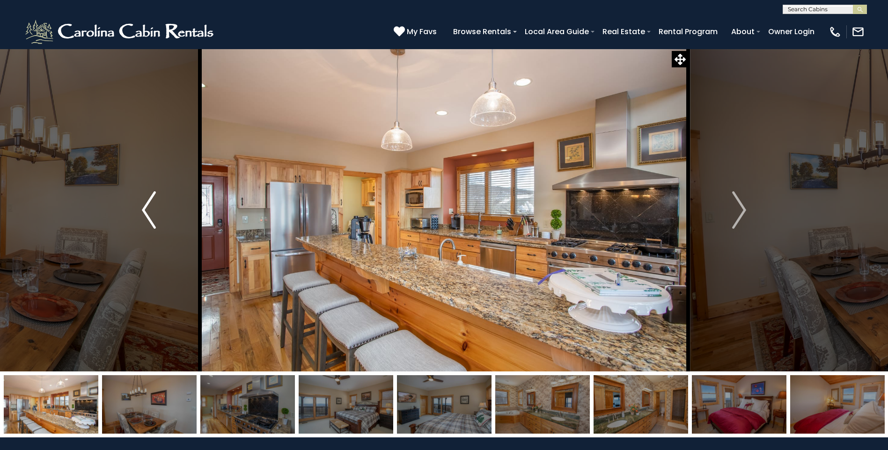
click at [147, 210] on img "Previous" at bounding box center [149, 209] width 14 height 37
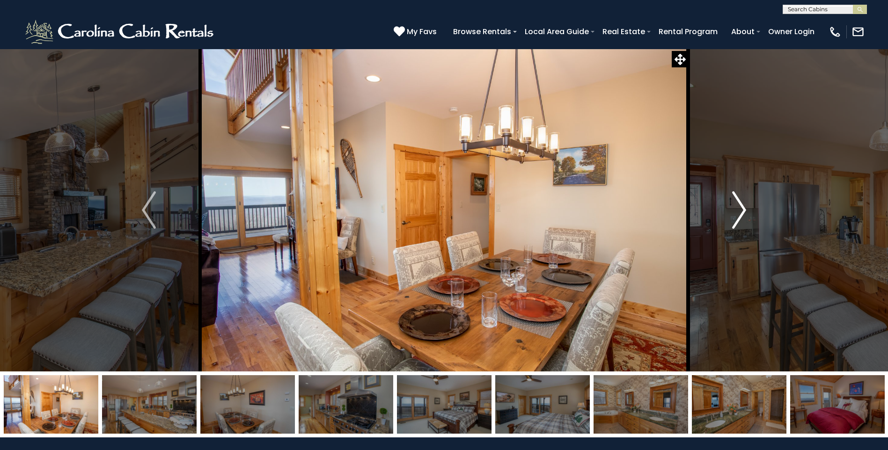
click at [739, 212] on img "Next" at bounding box center [739, 209] width 14 height 37
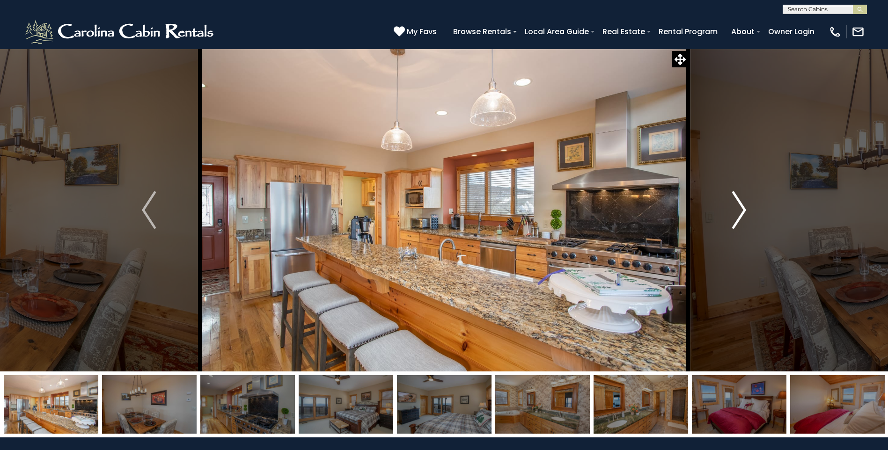
click at [741, 210] on img "Next" at bounding box center [739, 209] width 14 height 37
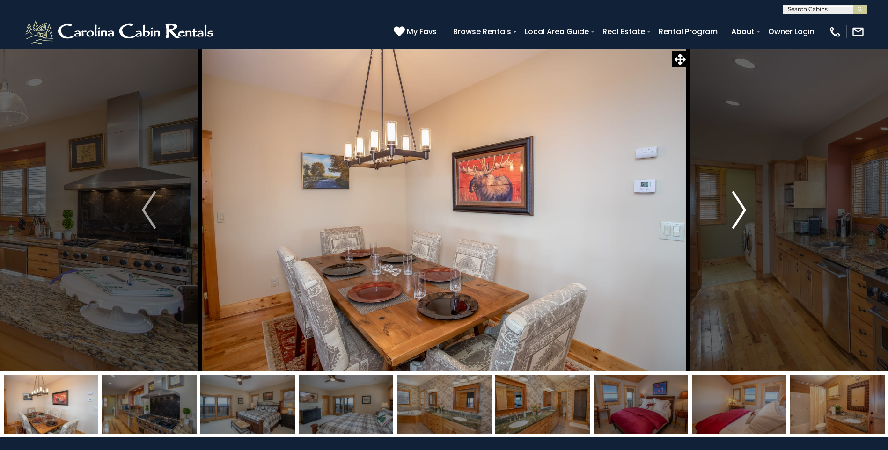
click at [742, 210] on img "Next" at bounding box center [739, 209] width 14 height 37
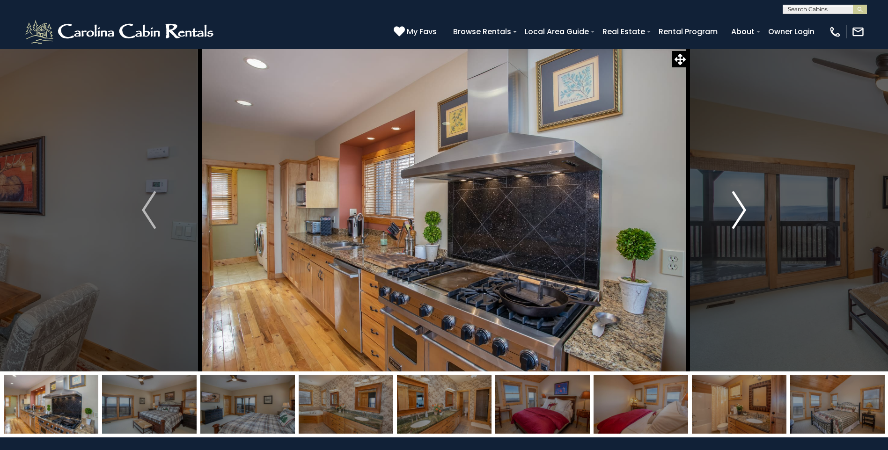
click at [741, 210] on img "Next" at bounding box center [739, 209] width 14 height 37
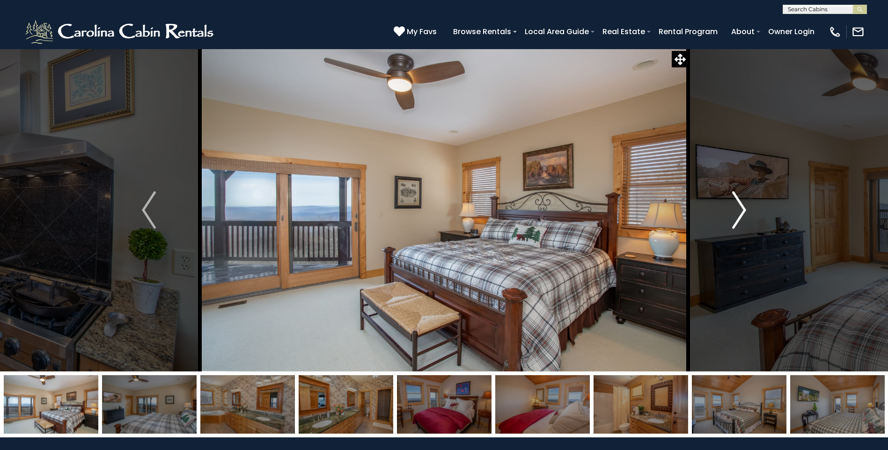
click at [741, 209] on img "Next" at bounding box center [739, 209] width 14 height 37
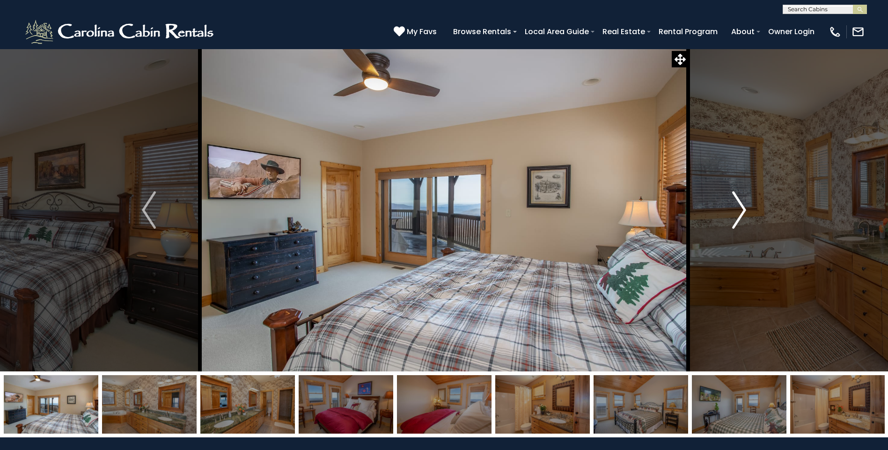
click at [741, 209] on img "Next" at bounding box center [739, 209] width 14 height 37
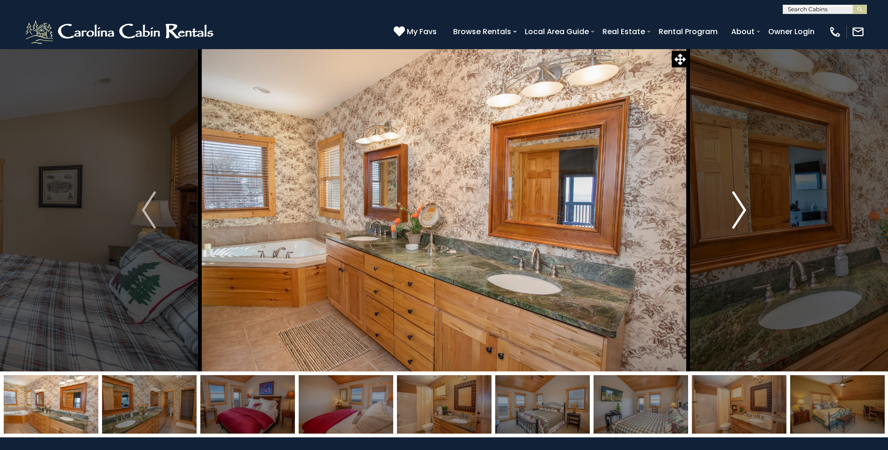
click at [741, 209] on img "Next" at bounding box center [739, 209] width 14 height 37
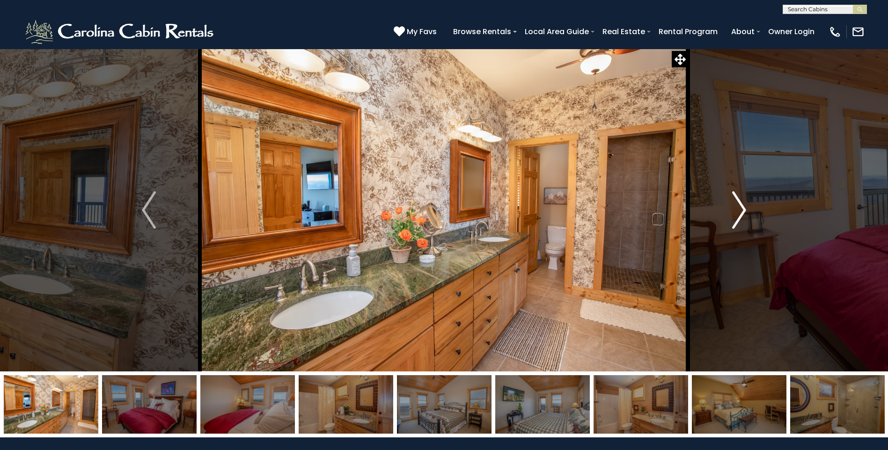
click at [741, 209] on img "Next" at bounding box center [739, 209] width 14 height 37
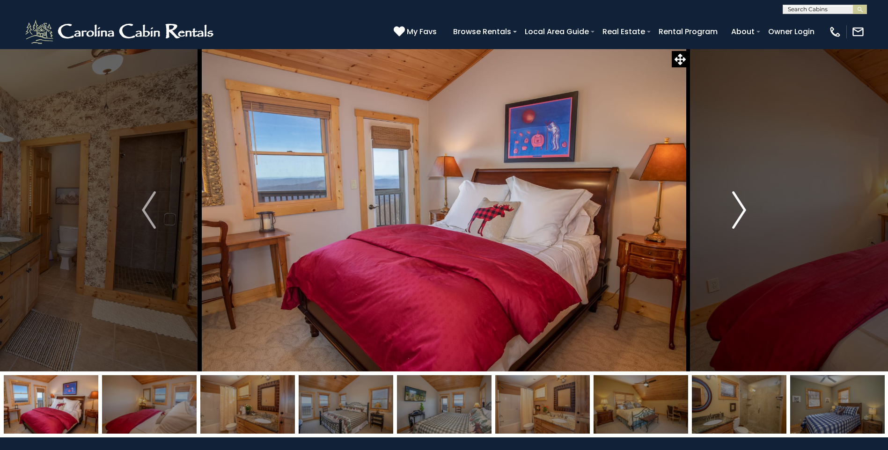
click at [741, 209] on img "Next" at bounding box center [739, 209] width 14 height 37
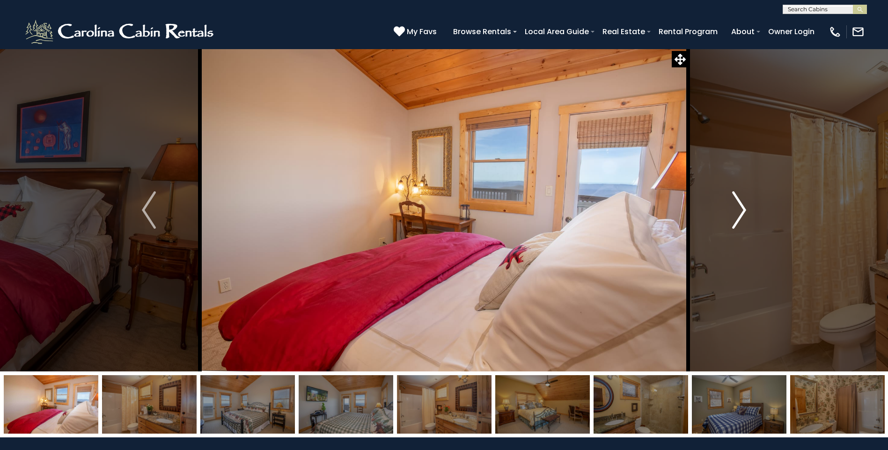
click at [741, 209] on img "Next" at bounding box center [739, 209] width 14 height 37
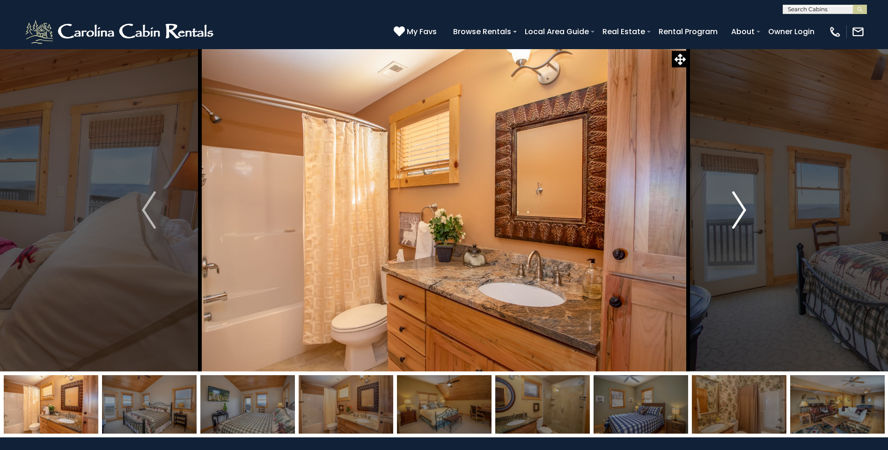
click at [741, 209] on img "Next" at bounding box center [739, 209] width 14 height 37
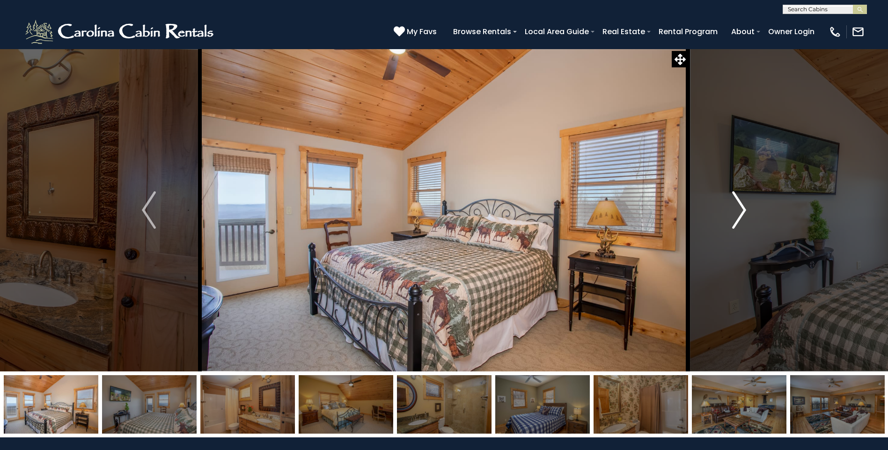
click at [741, 209] on img "Next" at bounding box center [739, 209] width 14 height 37
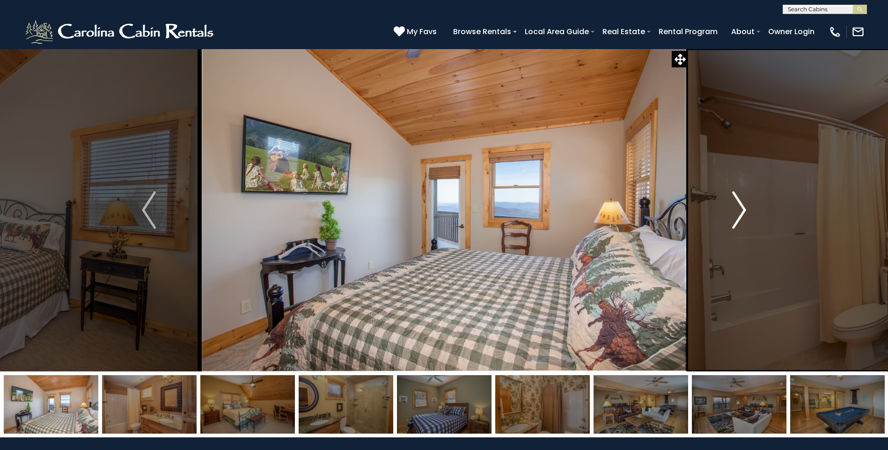
click at [741, 209] on img "Next" at bounding box center [739, 209] width 14 height 37
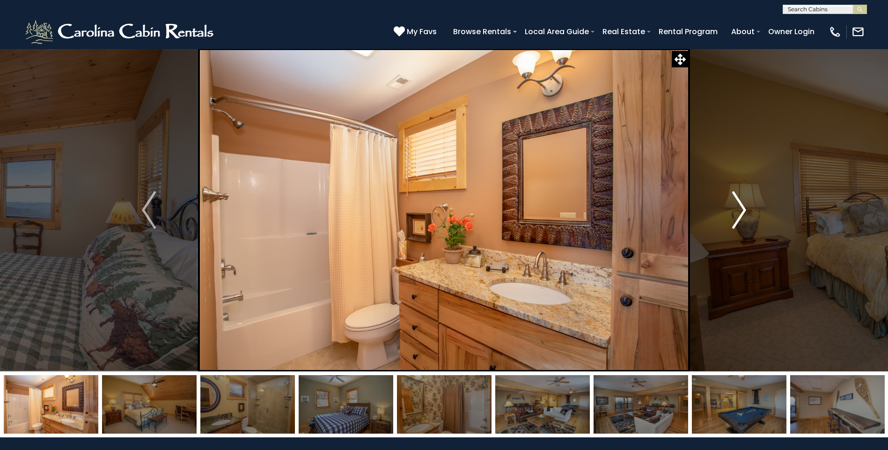
click at [741, 209] on img "Next" at bounding box center [739, 209] width 14 height 37
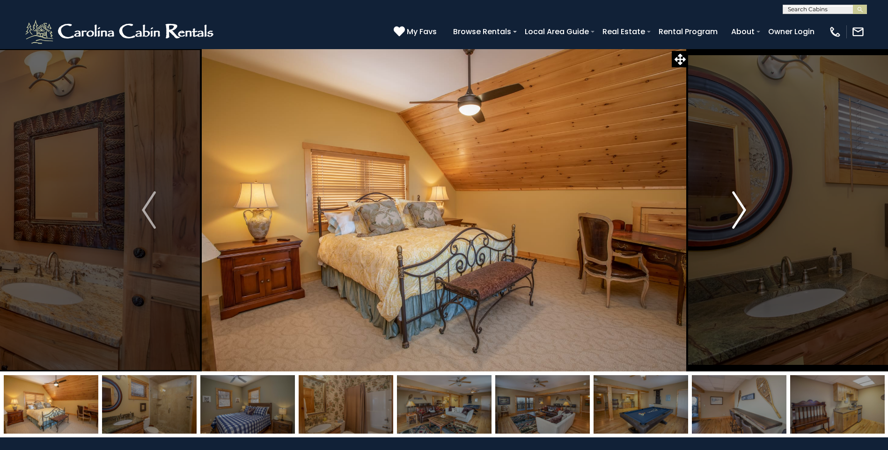
click at [741, 209] on img "Next" at bounding box center [739, 209] width 14 height 37
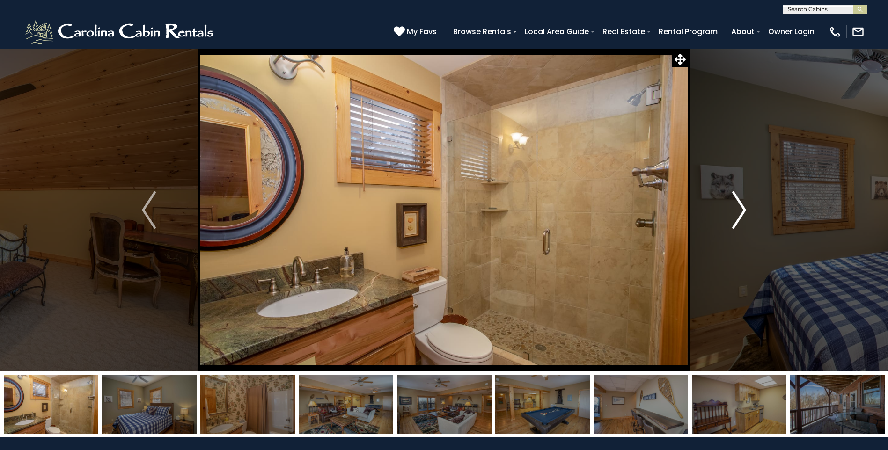
click at [741, 209] on img "Next" at bounding box center [739, 209] width 14 height 37
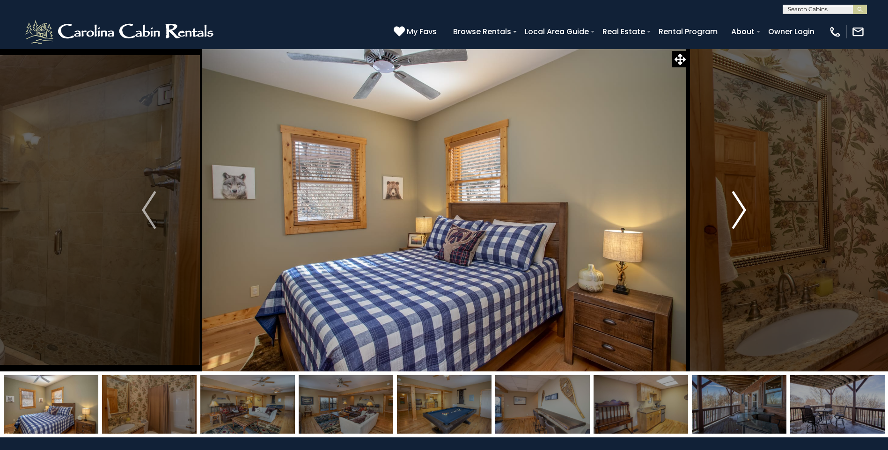
click at [741, 209] on img "Next" at bounding box center [739, 209] width 14 height 37
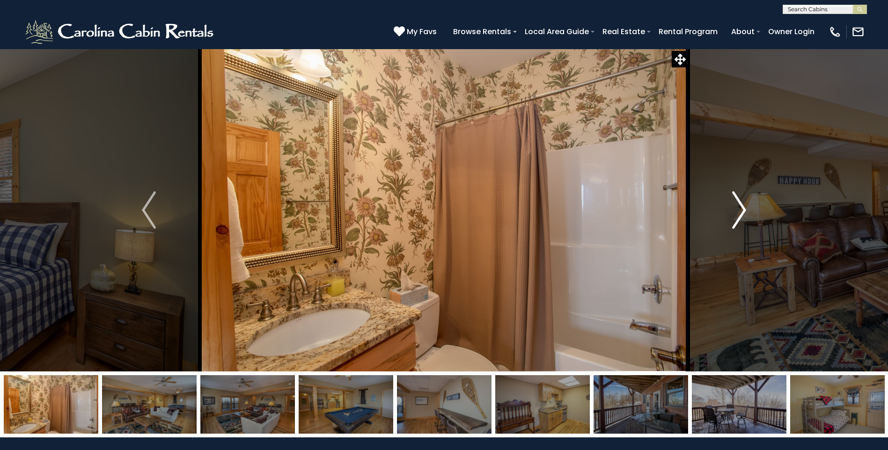
click at [741, 209] on img "Next" at bounding box center [739, 209] width 14 height 37
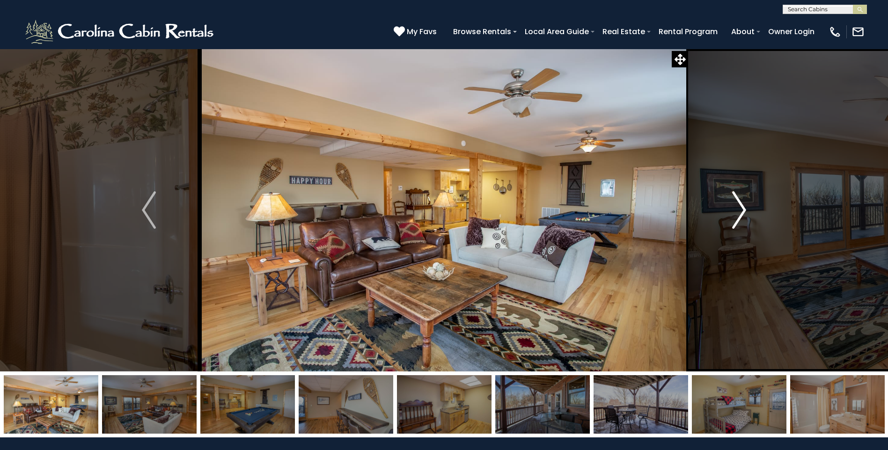
click at [741, 209] on img "Next" at bounding box center [739, 209] width 14 height 37
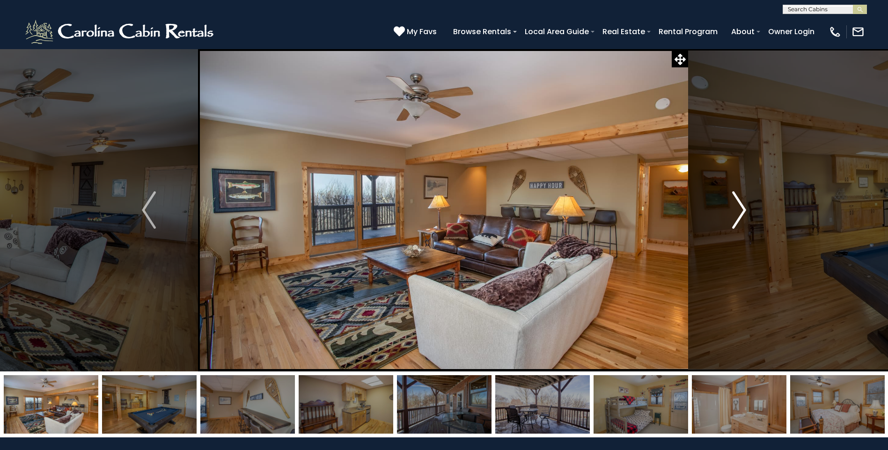
click at [741, 208] on img "Next" at bounding box center [739, 209] width 14 height 37
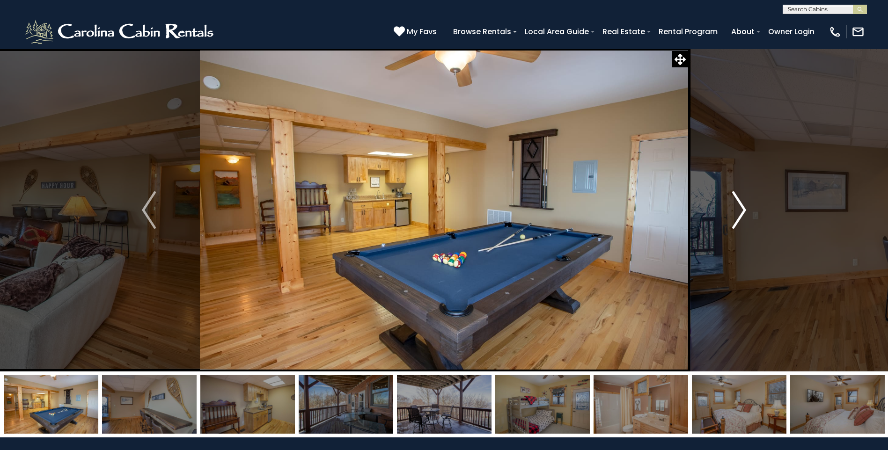
click at [742, 208] on img "Next" at bounding box center [739, 209] width 14 height 37
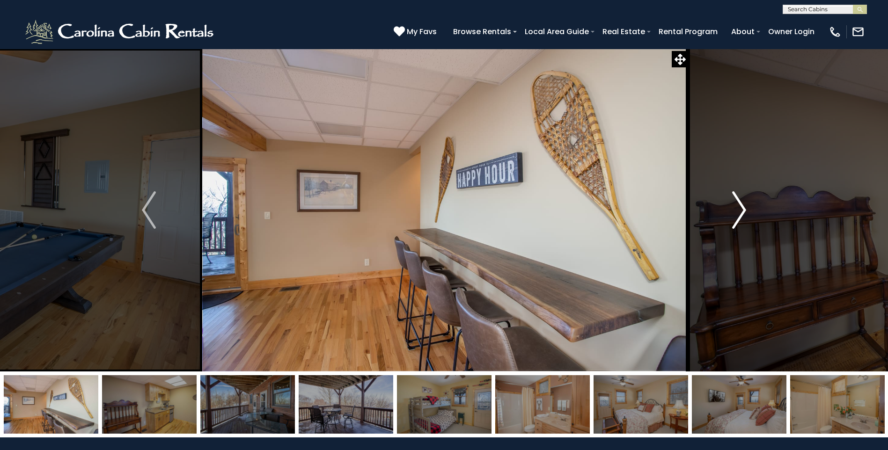
click at [742, 208] on img "Next" at bounding box center [739, 209] width 14 height 37
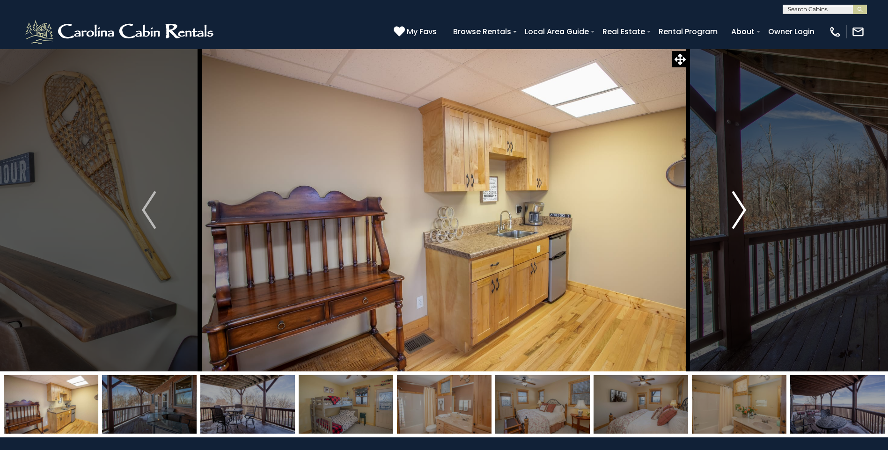
click at [742, 208] on img "Next" at bounding box center [739, 209] width 14 height 37
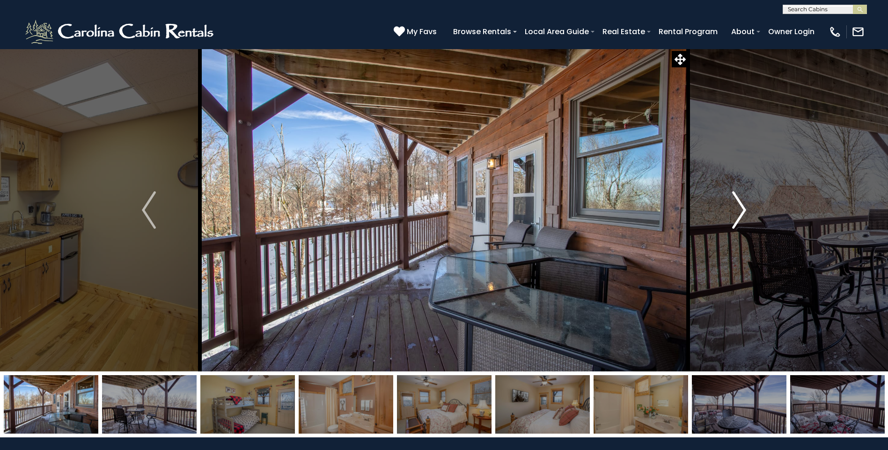
click at [740, 208] on img "Next" at bounding box center [739, 209] width 14 height 37
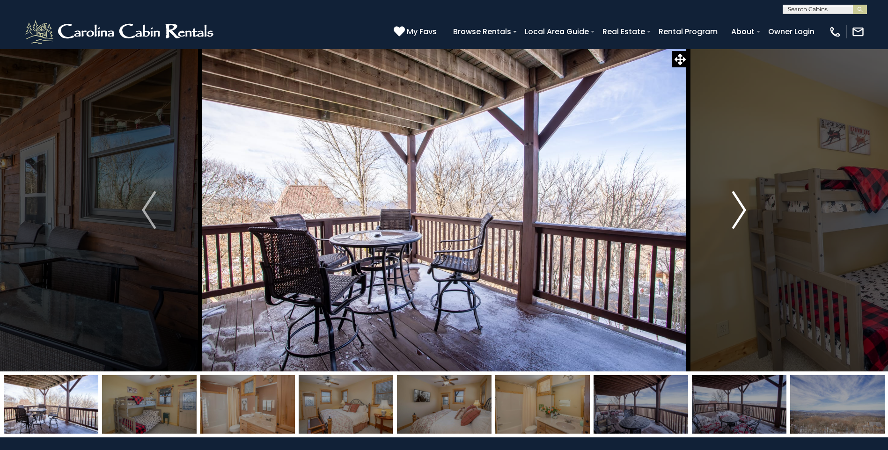
click at [740, 208] on img "Next" at bounding box center [739, 209] width 14 height 37
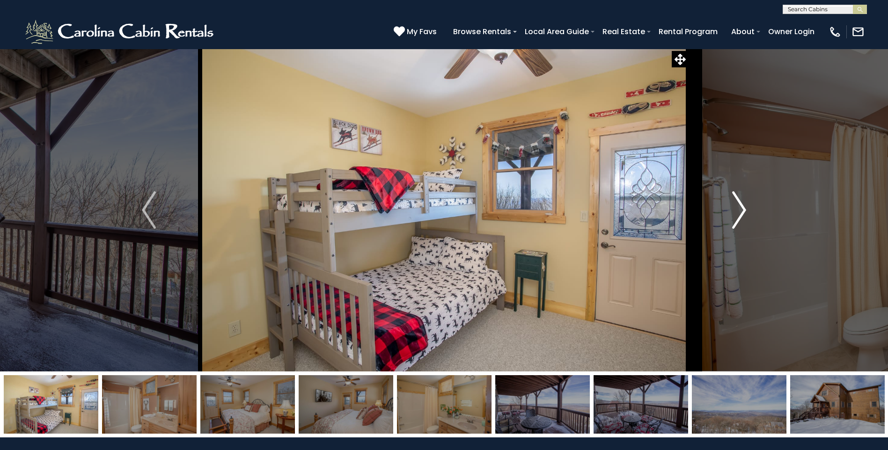
click at [739, 208] on img "Next" at bounding box center [739, 209] width 14 height 37
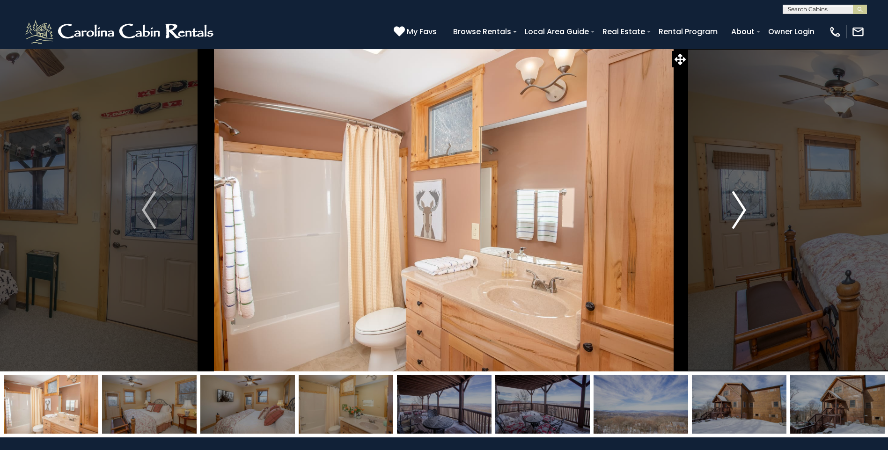
click at [739, 208] on img "Next" at bounding box center [739, 209] width 14 height 37
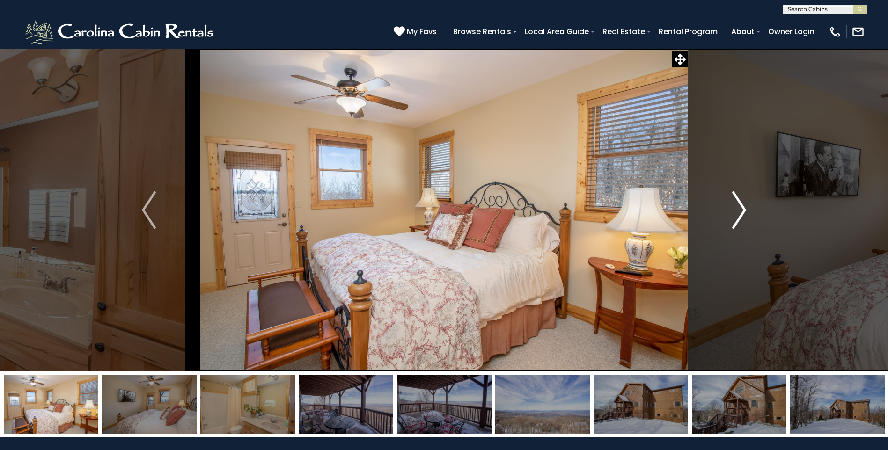
click at [739, 208] on img "Next" at bounding box center [739, 209] width 14 height 37
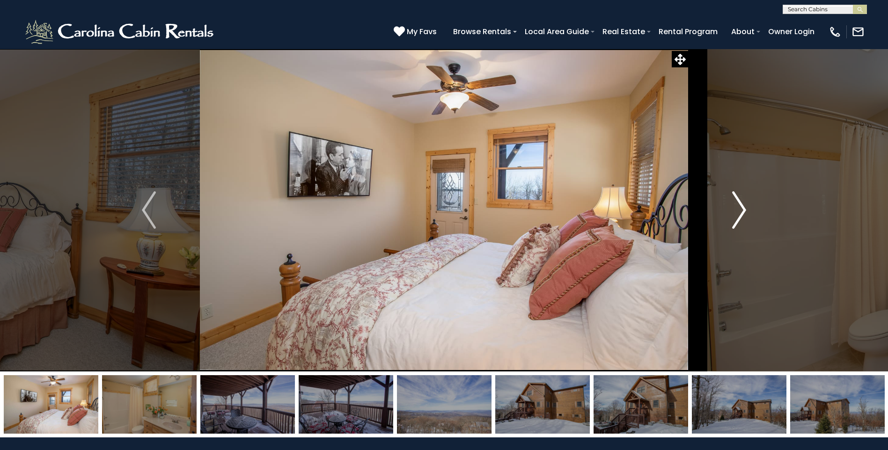
click at [739, 208] on img "Next" at bounding box center [739, 209] width 14 height 37
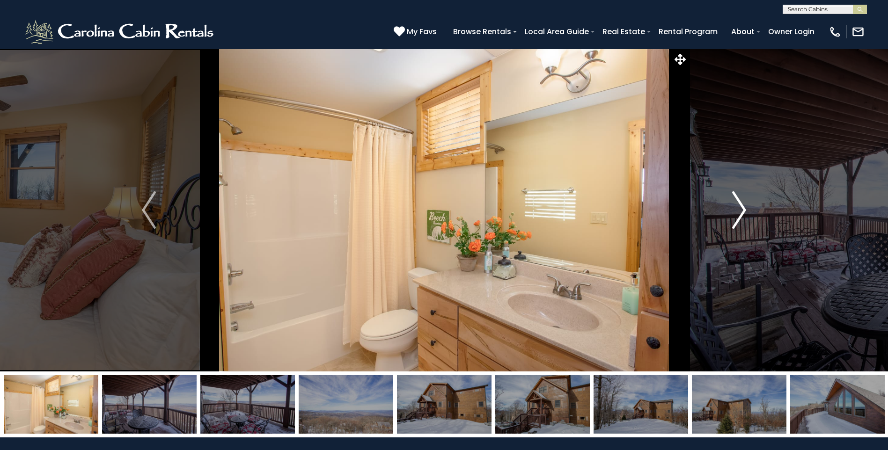
click at [739, 208] on img "Next" at bounding box center [739, 209] width 14 height 37
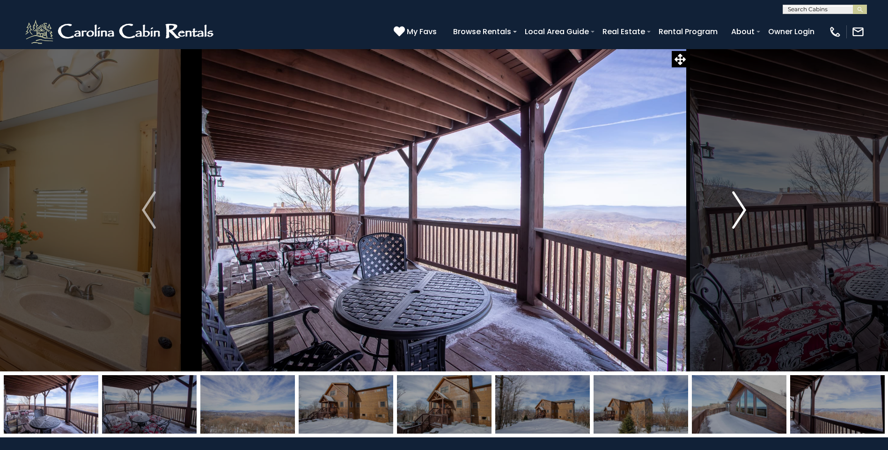
click at [739, 208] on img "Next" at bounding box center [739, 209] width 14 height 37
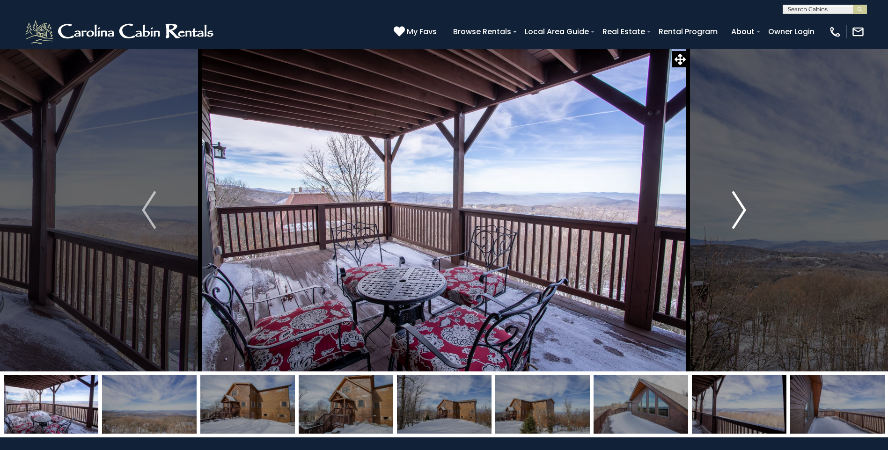
click at [739, 208] on img "Next" at bounding box center [739, 209] width 14 height 37
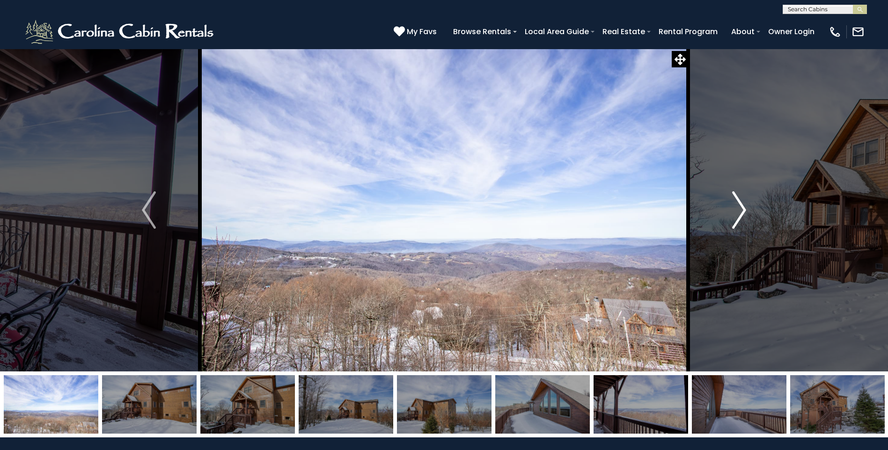
click at [739, 208] on img "Next" at bounding box center [739, 209] width 14 height 37
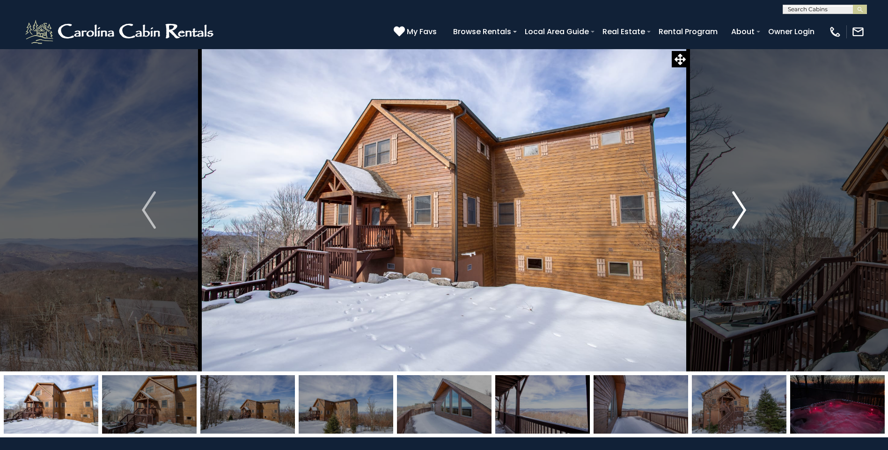
click at [739, 208] on img "Next" at bounding box center [739, 209] width 14 height 37
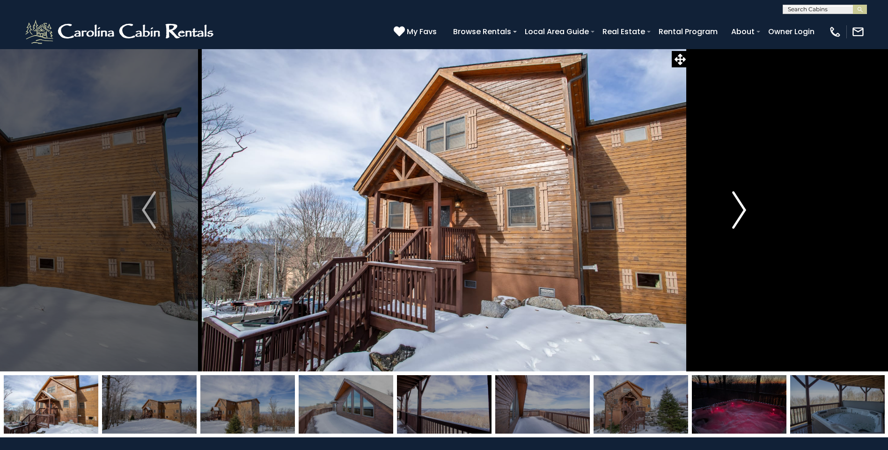
click at [739, 208] on img "Next" at bounding box center [739, 209] width 14 height 37
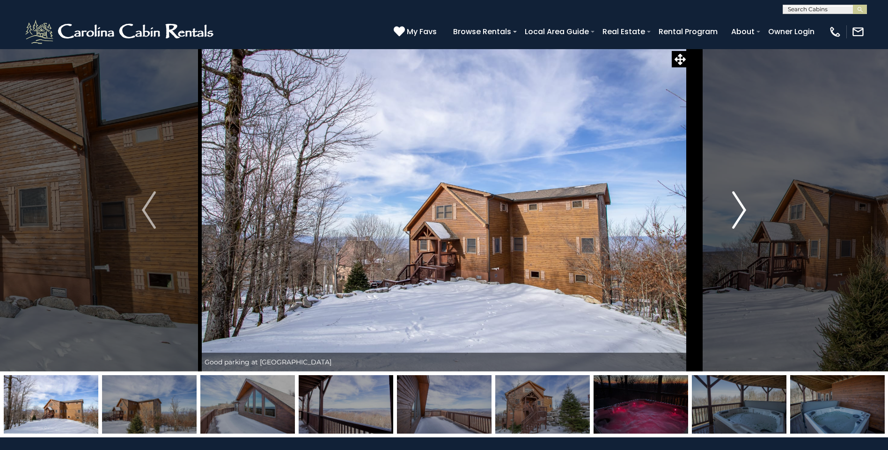
click at [739, 209] on img "Next" at bounding box center [739, 209] width 14 height 37
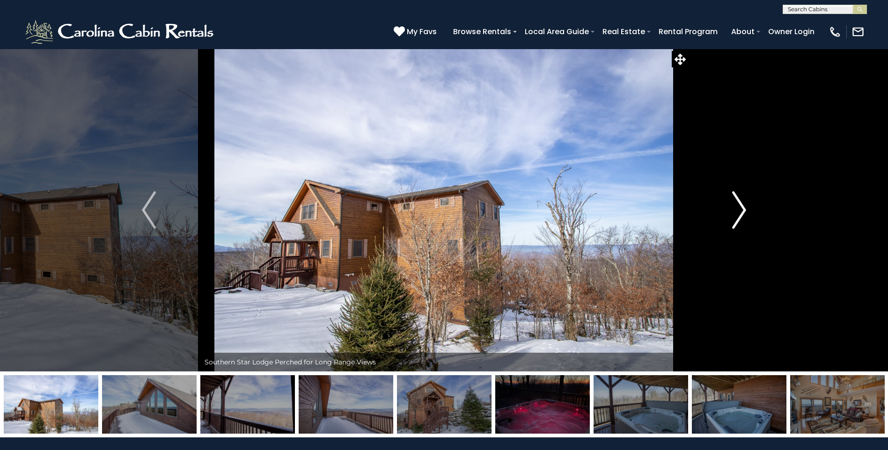
click at [739, 209] on img "Next" at bounding box center [739, 209] width 14 height 37
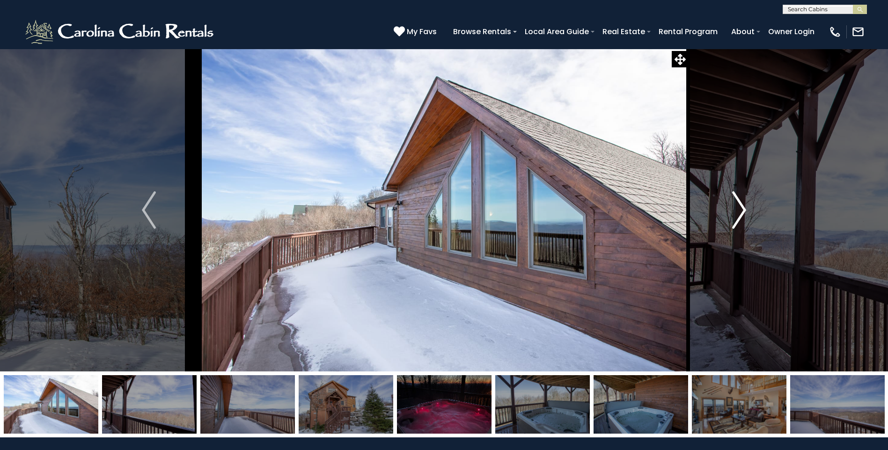
click at [739, 211] on img "Next" at bounding box center [739, 209] width 14 height 37
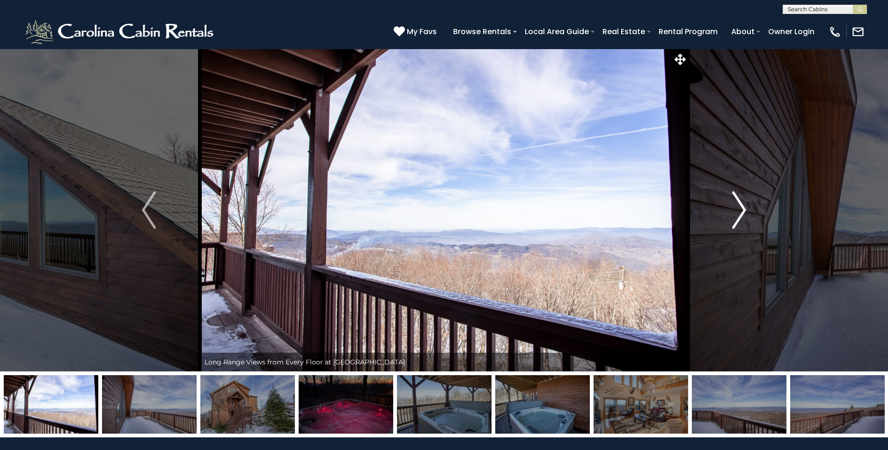
click at [739, 211] on img "Next" at bounding box center [739, 209] width 14 height 37
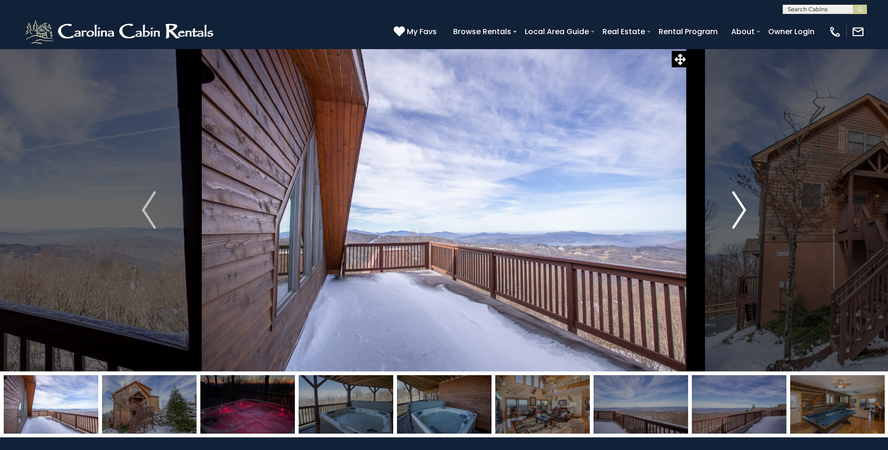
click at [738, 212] on img "Next" at bounding box center [739, 209] width 14 height 37
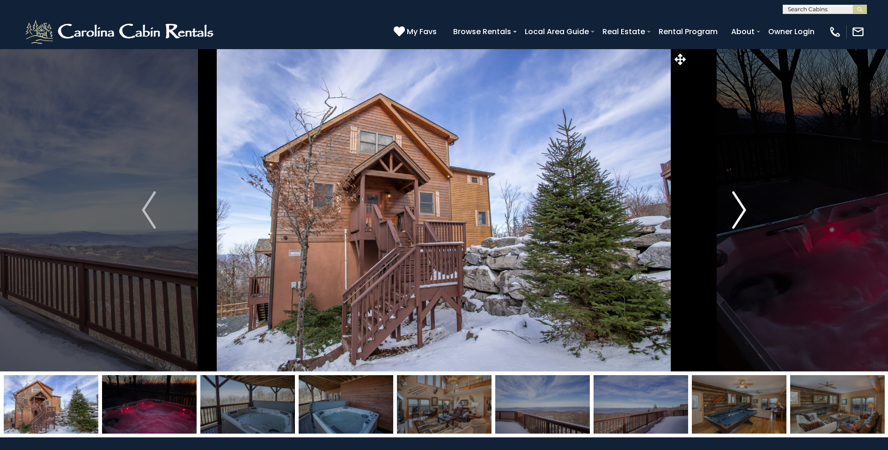
click at [738, 212] on img "Next" at bounding box center [739, 209] width 14 height 37
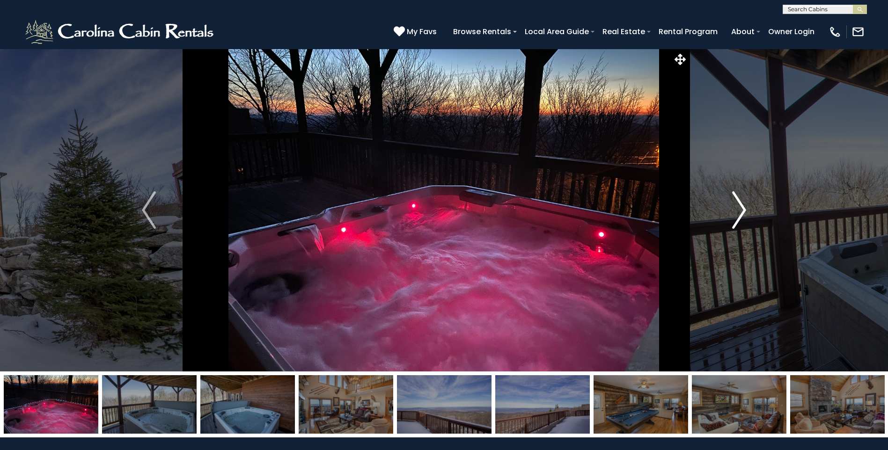
click at [737, 212] on img "Next" at bounding box center [739, 209] width 14 height 37
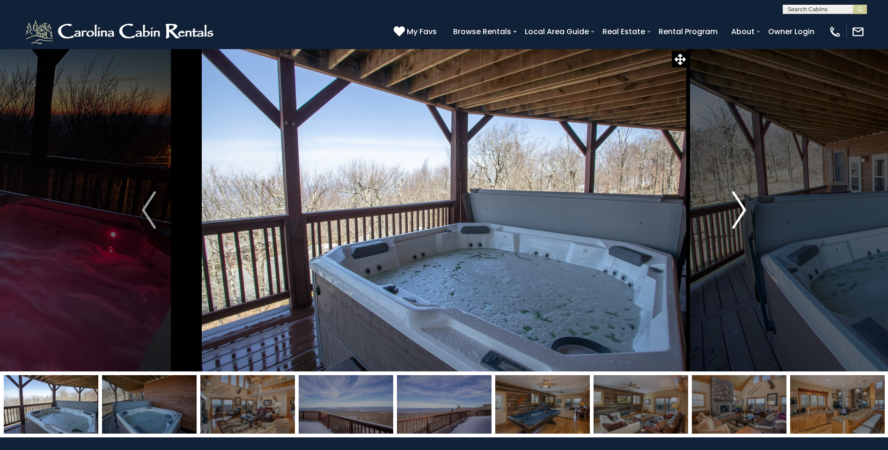
click at [737, 212] on img "Next" at bounding box center [739, 209] width 14 height 37
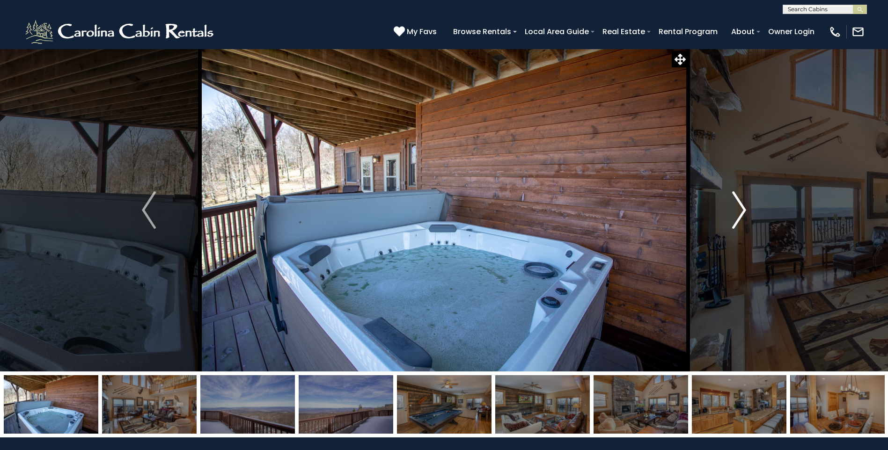
click at [737, 212] on img "Next" at bounding box center [739, 209] width 14 height 37
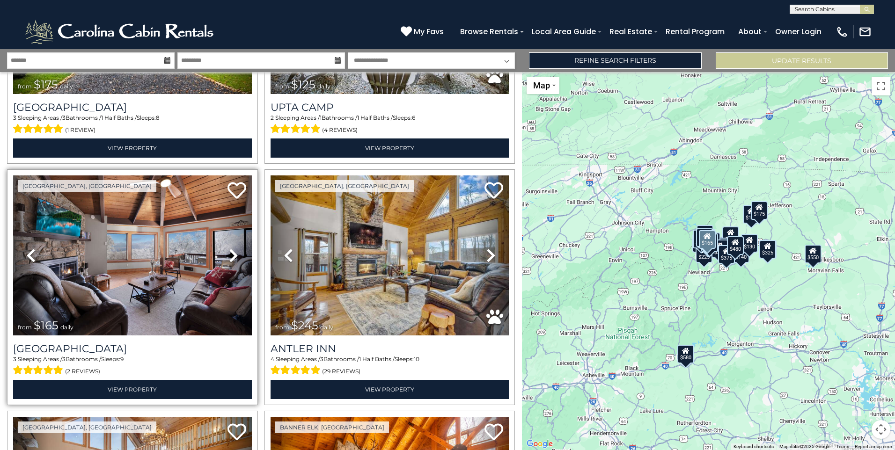
scroll to position [2459, 0]
